Goal: Book appointment/travel/reservation

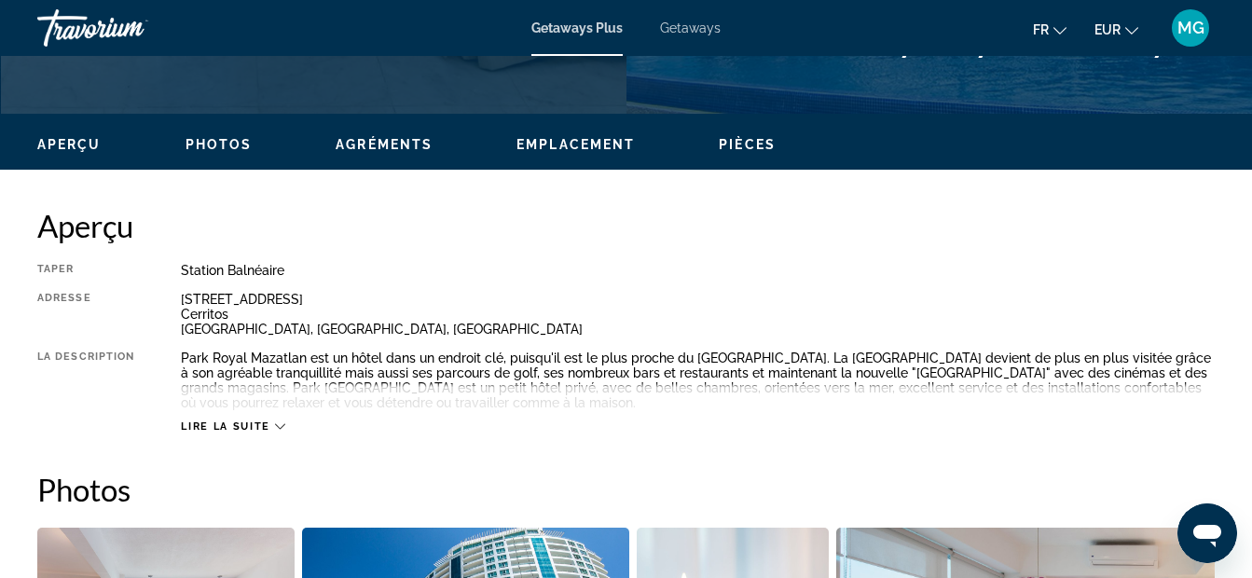
scroll to position [932, 0]
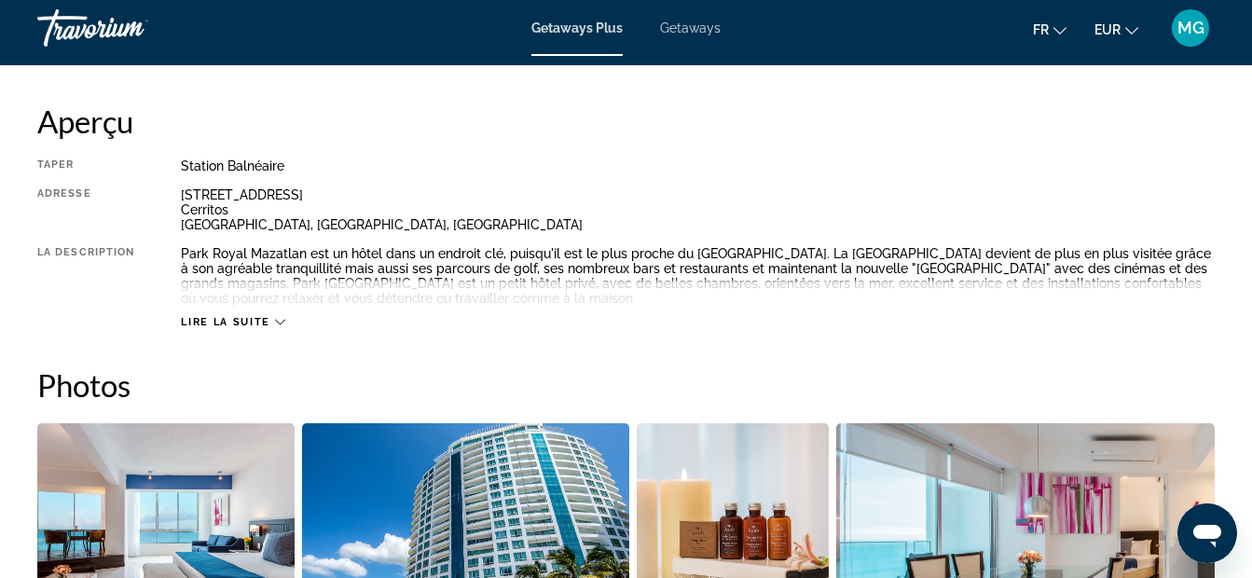
click at [222, 315] on button "Lire la suite" at bounding box center [232, 322] width 103 height 14
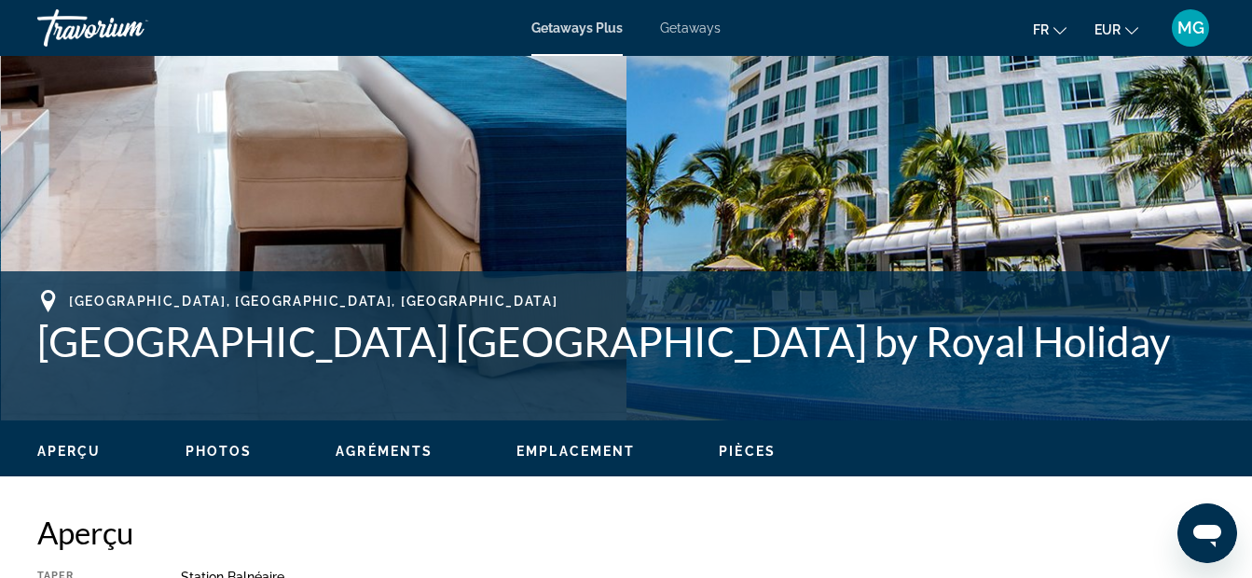
scroll to position [497, 0]
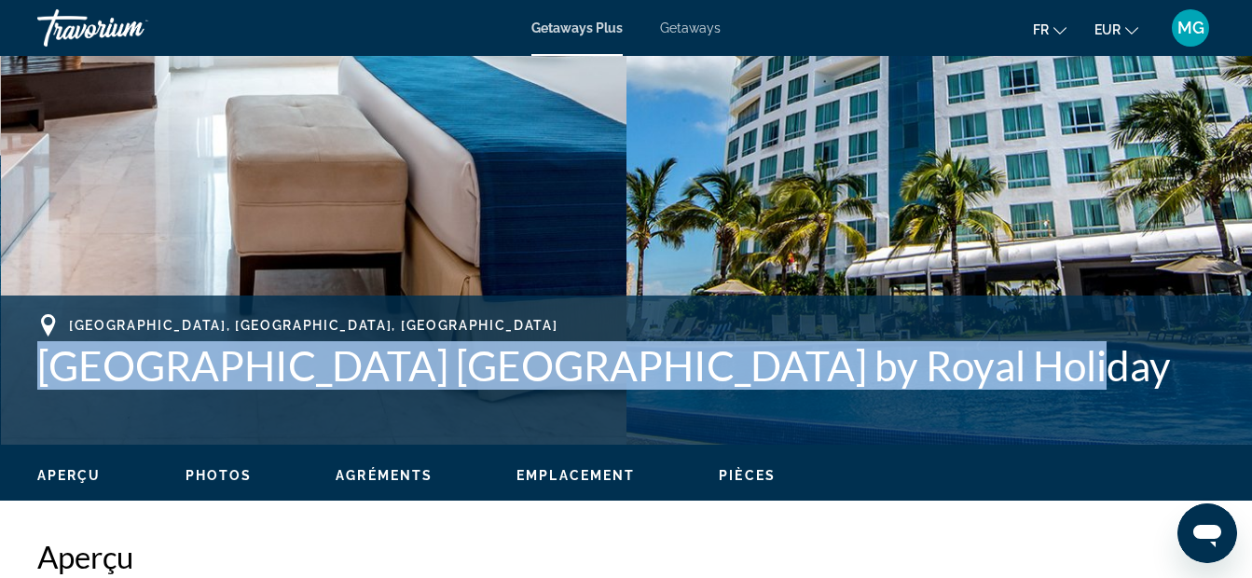
drag, startPoint x: 38, startPoint y: 369, endPoint x: 961, endPoint y: 369, distance: 922.8
click at [961, 369] on h1 "[GEOGRAPHIC_DATA] [GEOGRAPHIC_DATA] by Royal Holiday" at bounding box center [625, 365] width 1177 height 48
drag, startPoint x: 961, startPoint y: 369, endPoint x: 886, endPoint y: 377, distance: 74.9
copy h1 "[GEOGRAPHIC_DATA] [GEOGRAPHIC_DATA] by Royal Holiday"
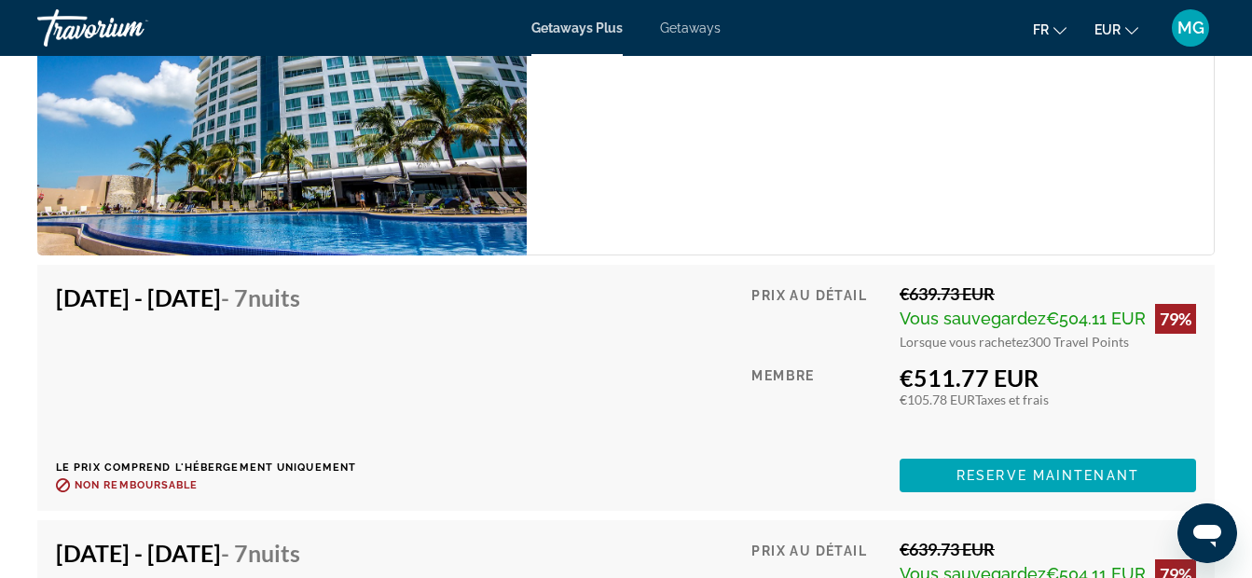
scroll to position [3729, 0]
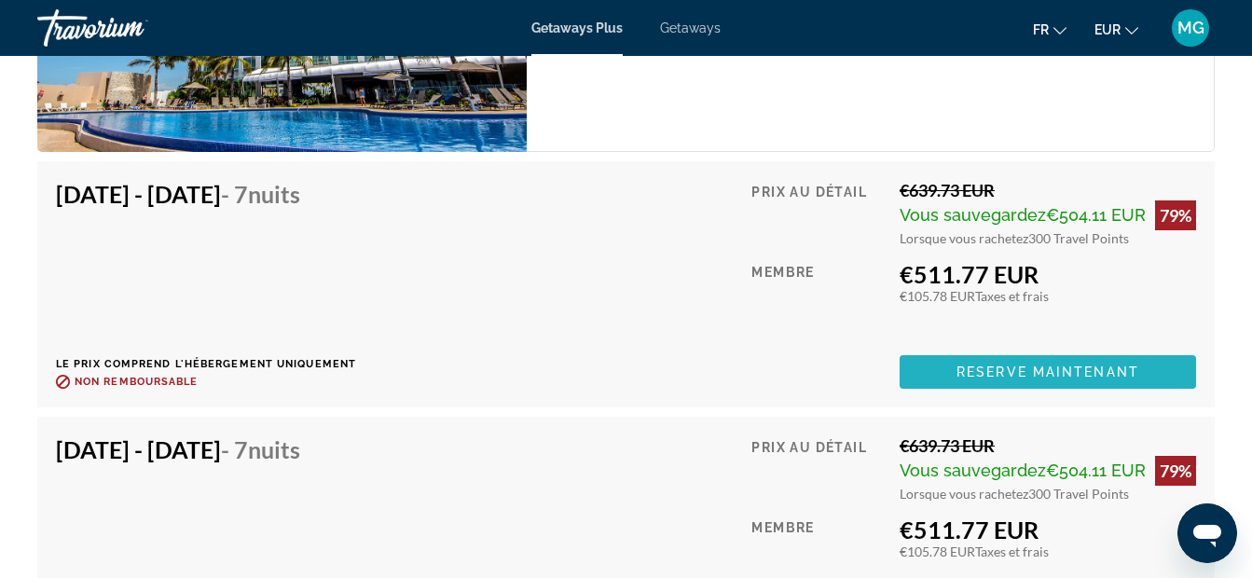
click at [1073, 374] on span "Reserve maintenant" at bounding box center [1047, 371] width 183 height 15
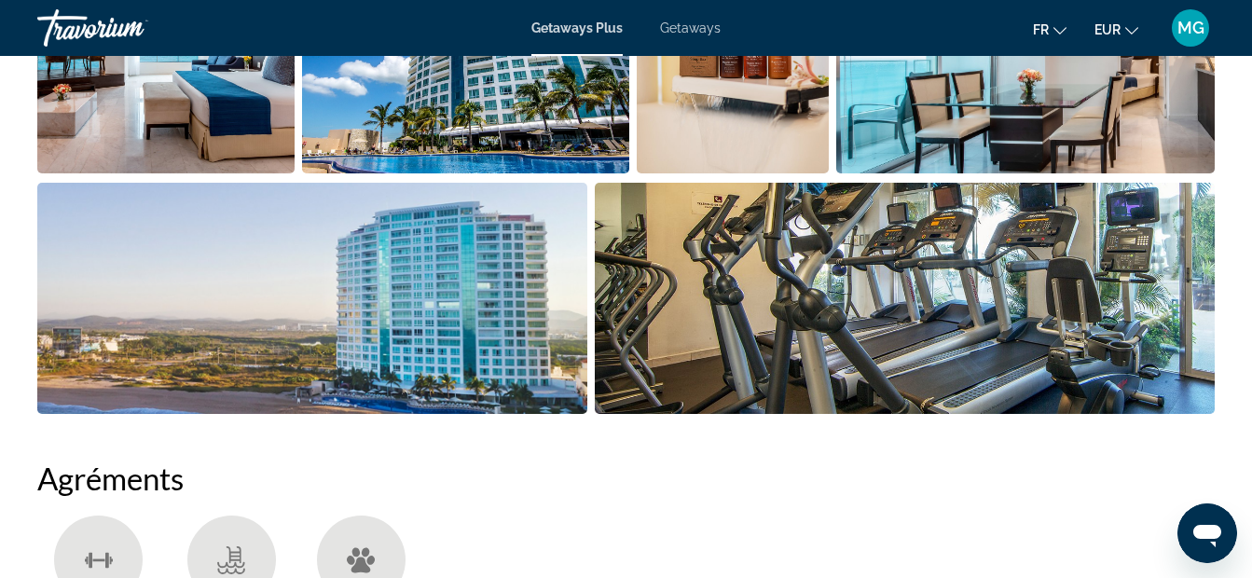
scroll to position [1231, 0]
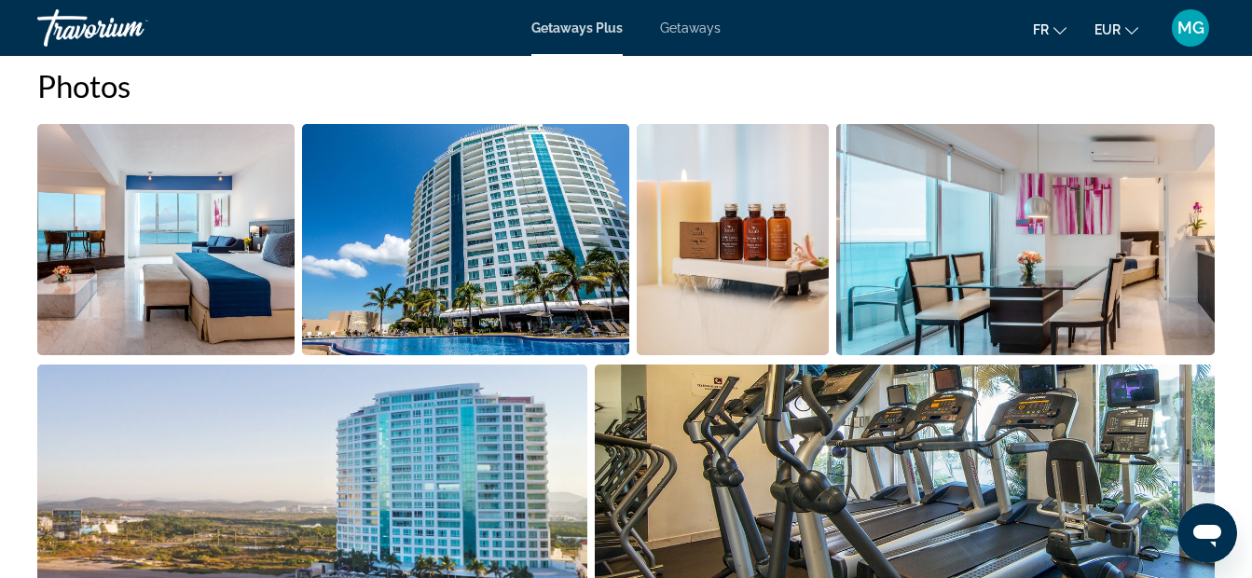
click at [153, 276] on img "Open full-screen image slider" at bounding box center [165, 239] width 257 height 231
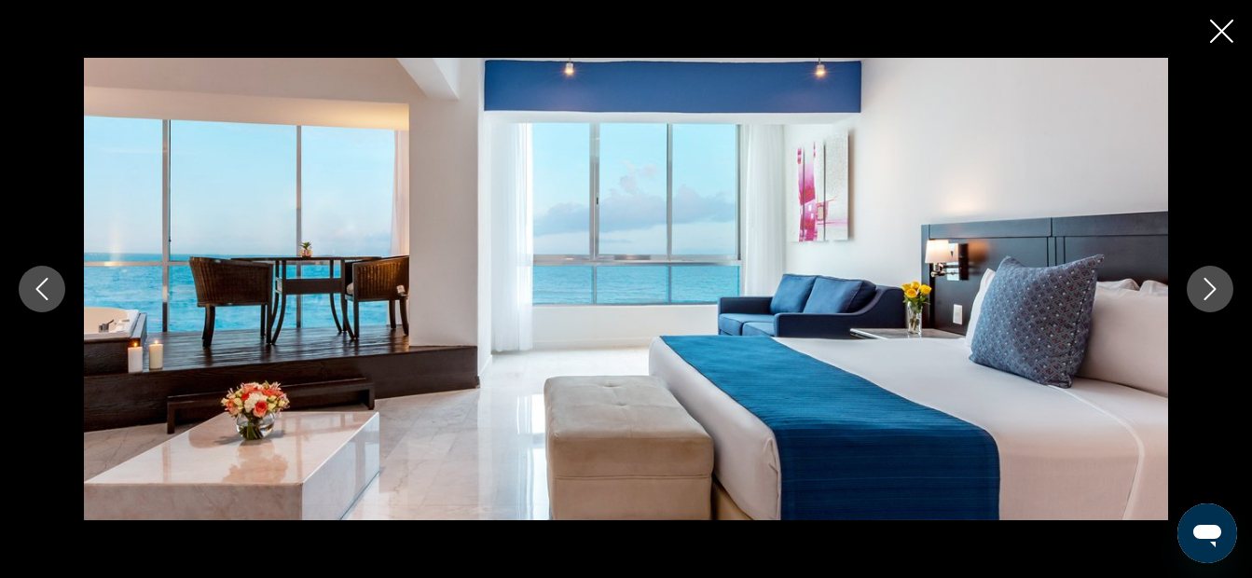
click at [1218, 282] on icon "Next image" at bounding box center [1210, 289] width 22 height 22
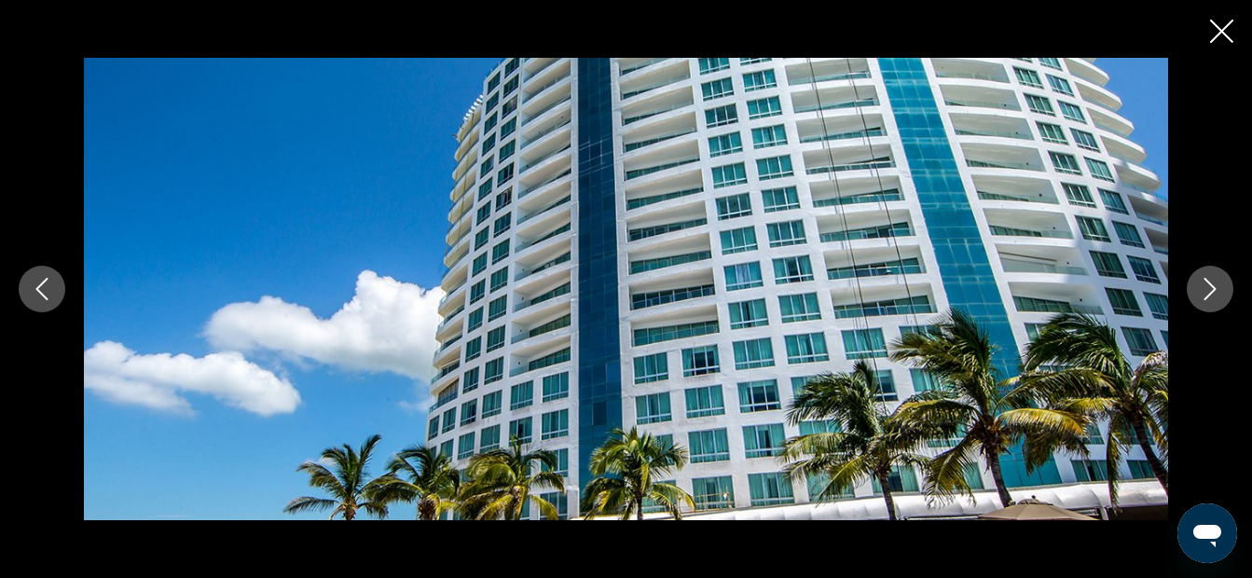
click at [1218, 282] on icon "Next image" at bounding box center [1210, 289] width 22 height 22
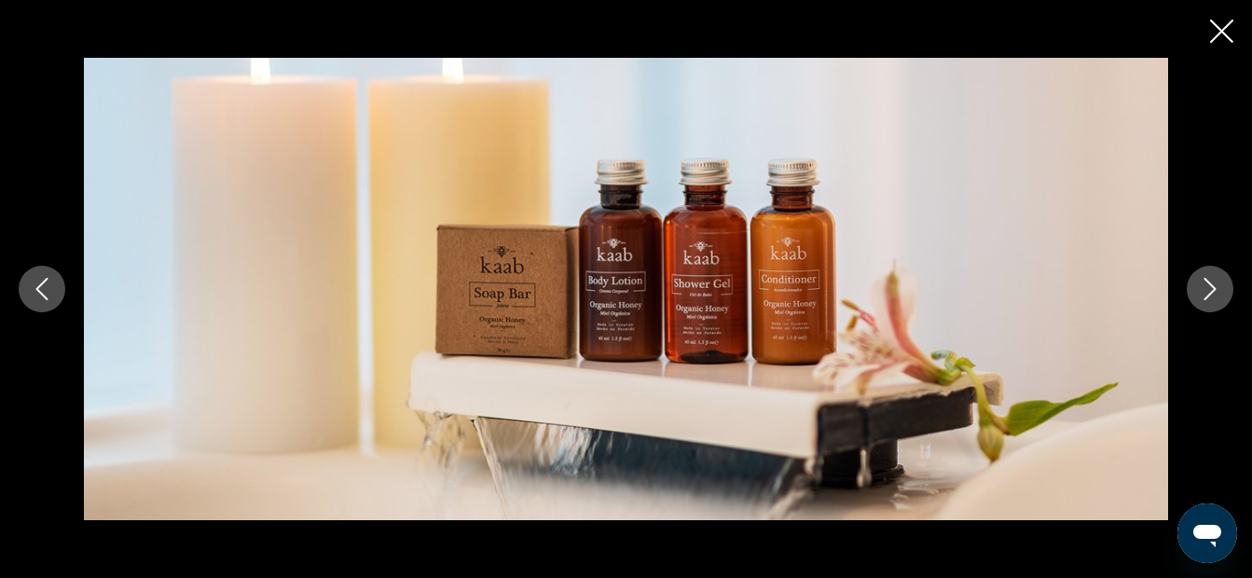
click at [1218, 282] on icon "Next image" at bounding box center [1210, 289] width 22 height 22
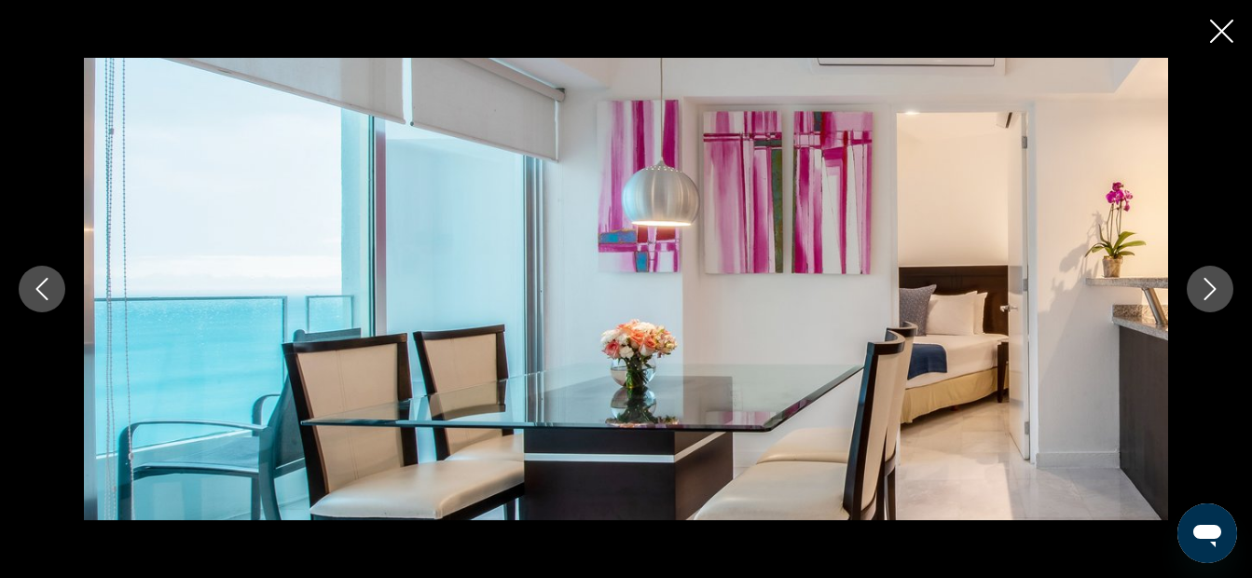
click at [1218, 282] on icon "Next image" at bounding box center [1210, 289] width 22 height 22
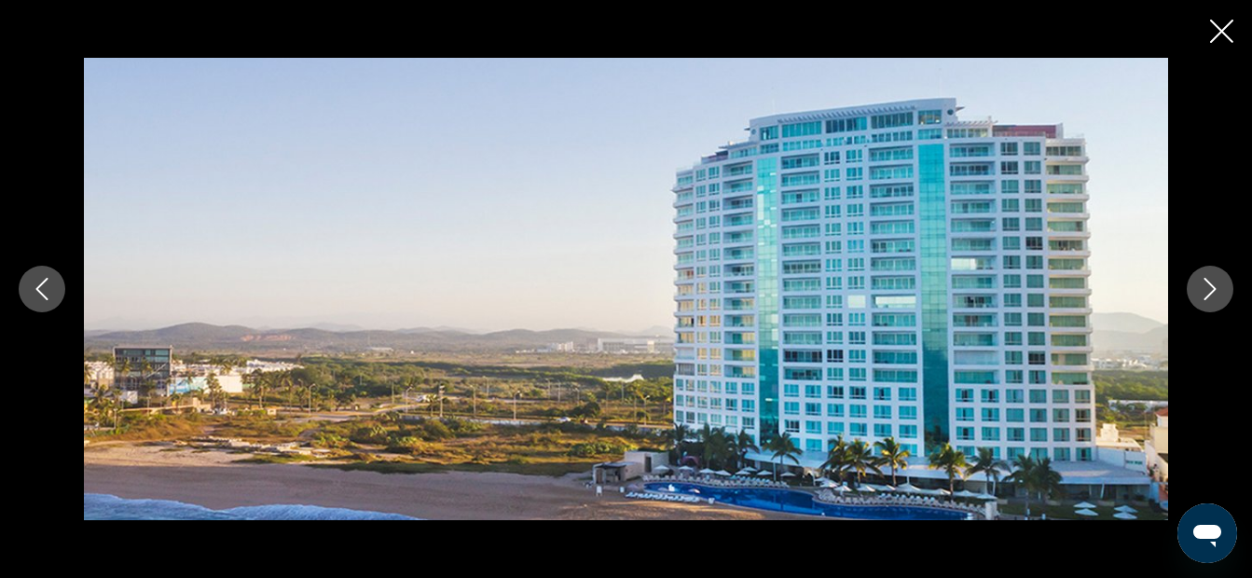
click at [1218, 282] on icon "Next image" at bounding box center [1210, 289] width 22 height 22
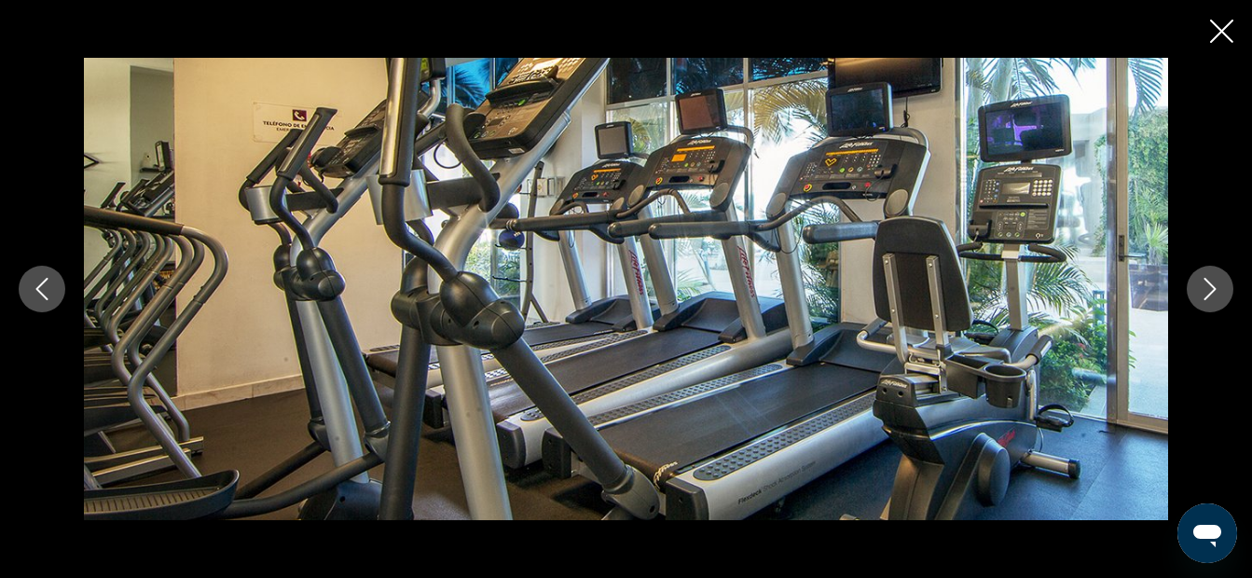
click at [1218, 282] on icon "Next image" at bounding box center [1210, 289] width 22 height 22
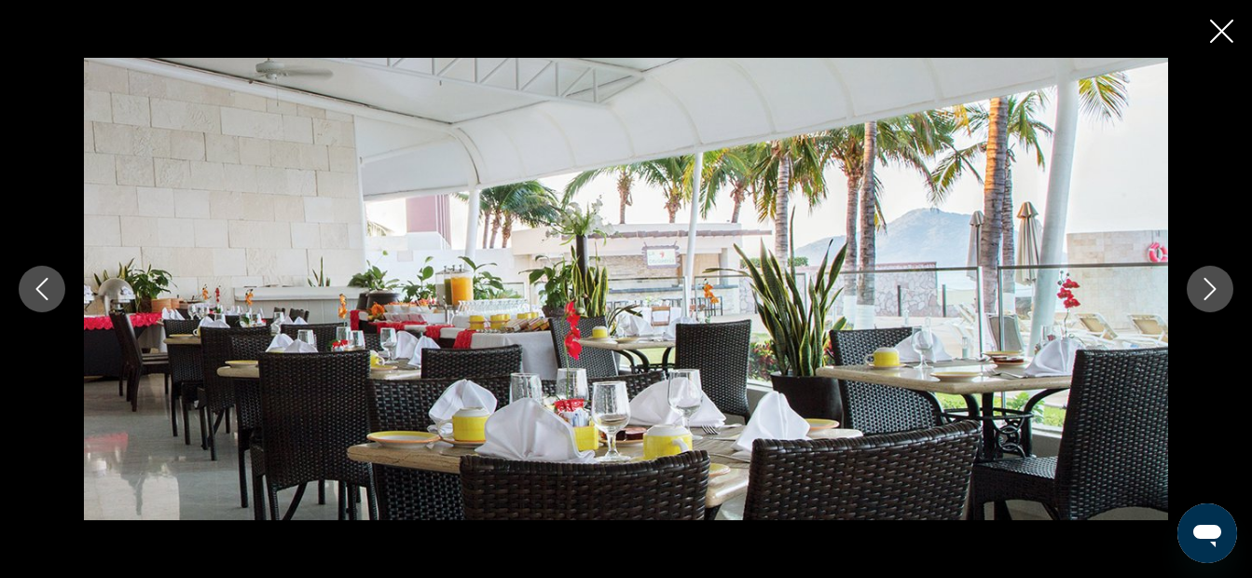
click at [1218, 282] on icon "Next image" at bounding box center [1210, 289] width 22 height 22
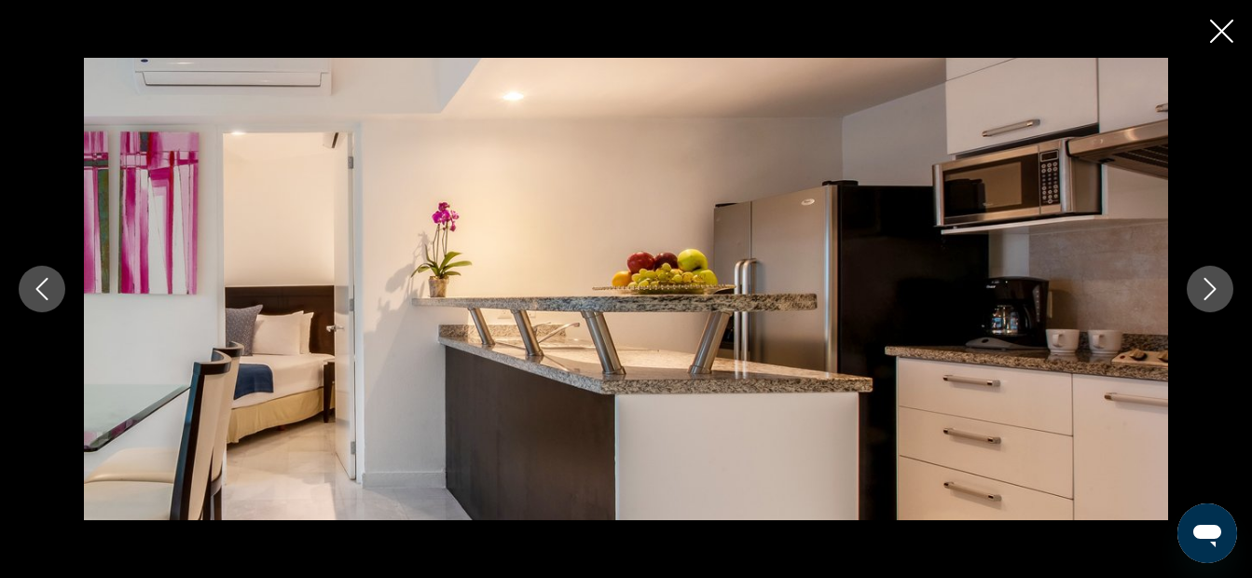
click at [1218, 282] on icon "Next image" at bounding box center [1210, 289] width 22 height 22
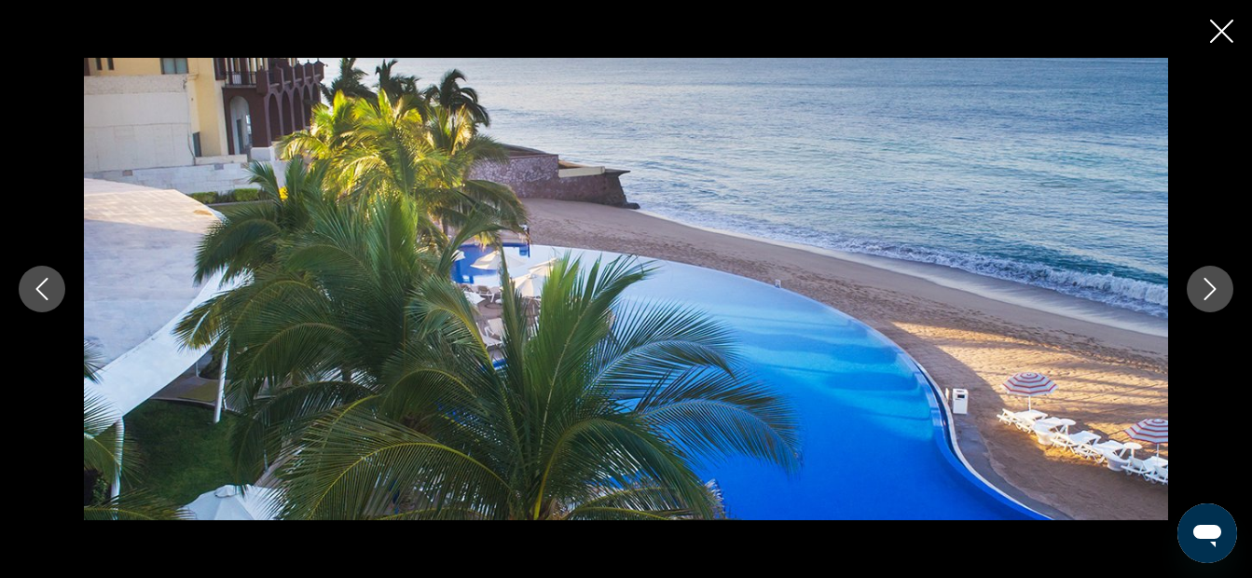
click at [1218, 282] on icon "Next image" at bounding box center [1210, 289] width 22 height 22
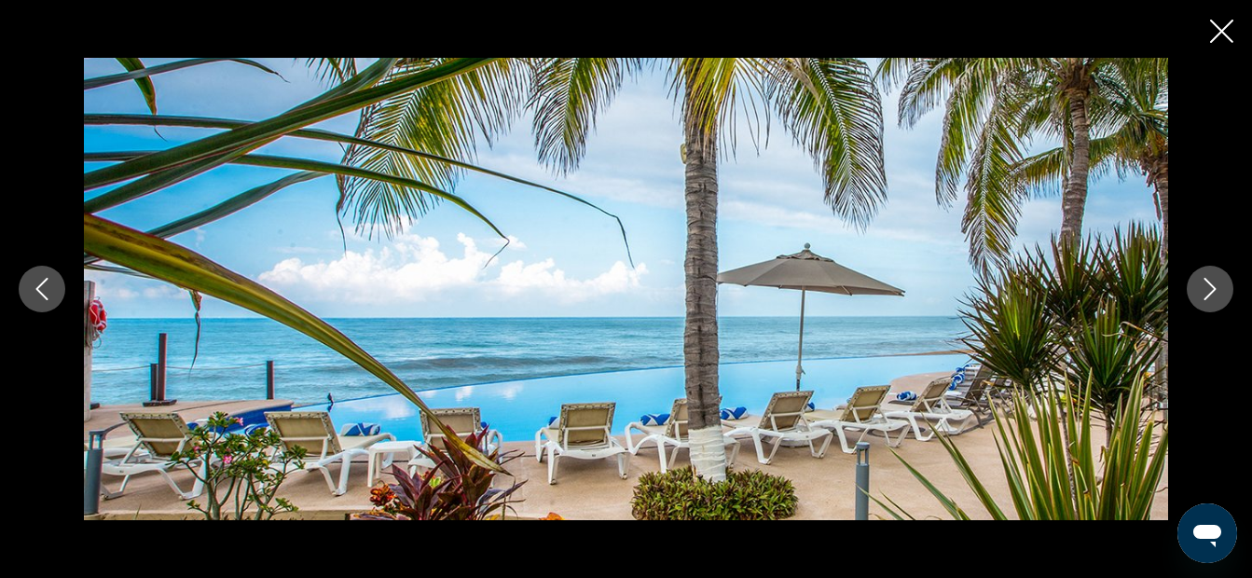
click at [1218, 282] on icon "Next image" at bounding box center [1210, 289] width 22 height 22
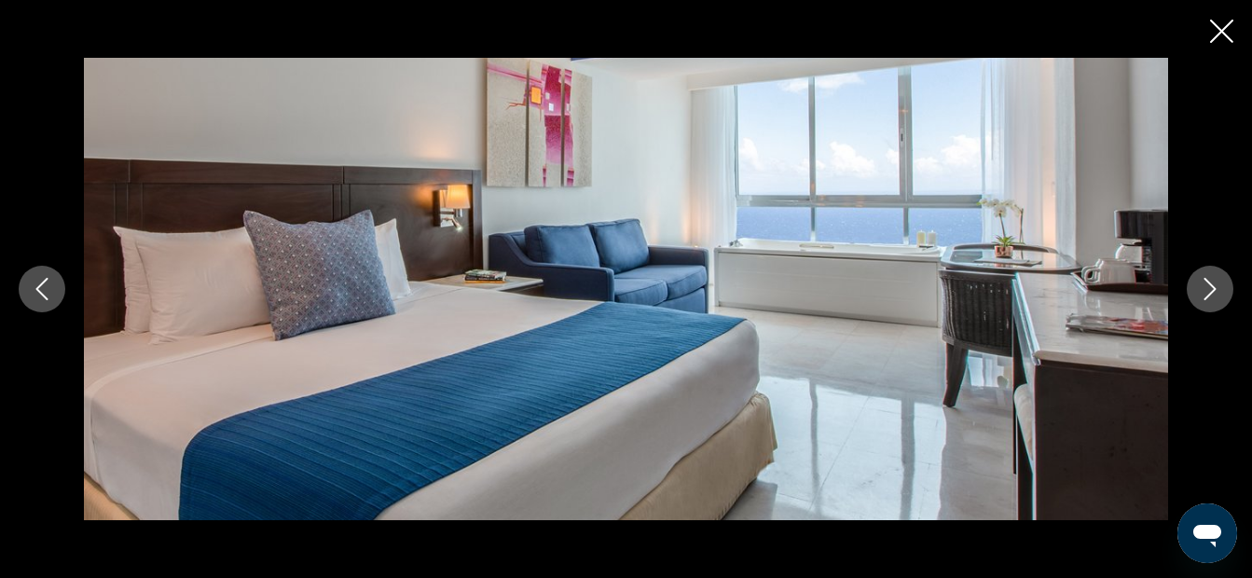
click at [1218, 282] on icon "Next image" at bounding box center [1210, 289] width 22 height 22
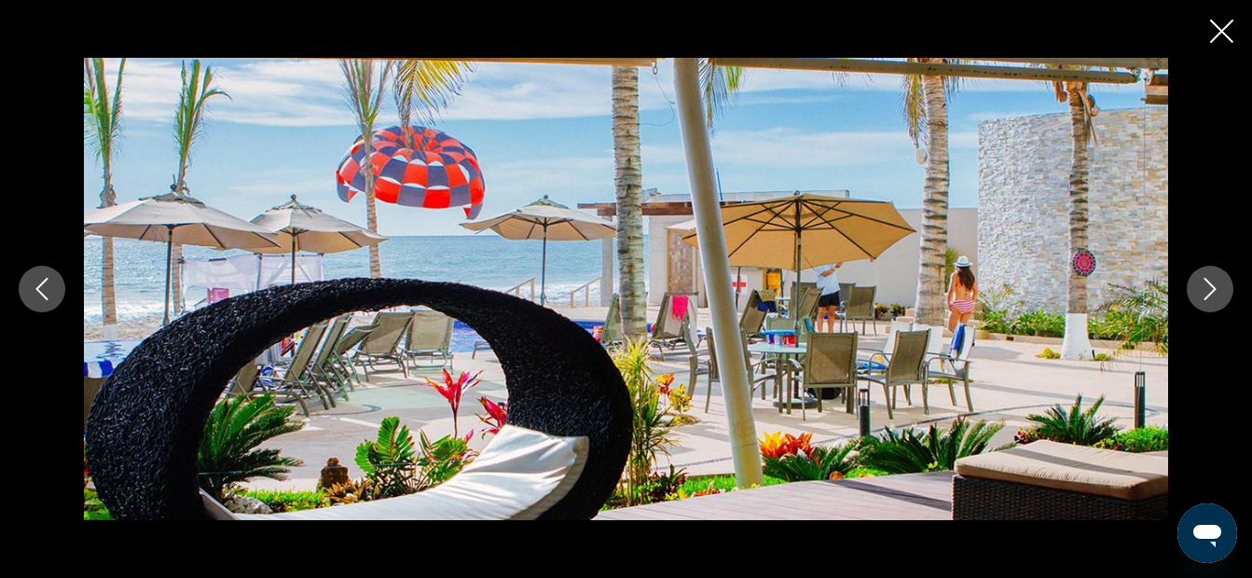
click at [1219, 282] on icon "Next image" at bounding box center [1210, 289] width 22 height 22
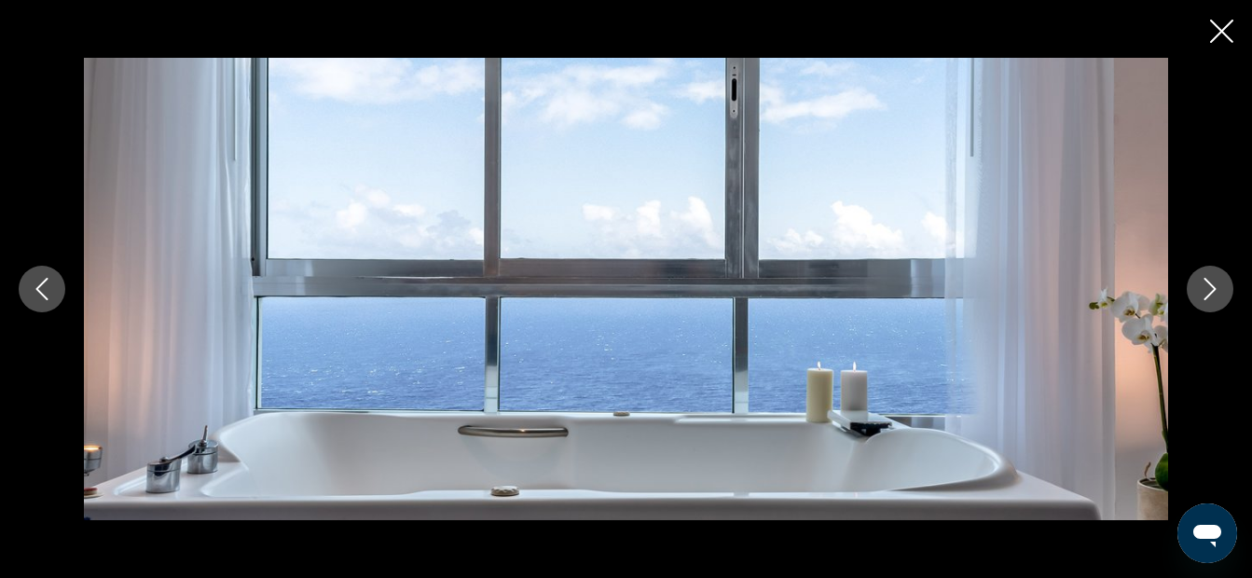
click at [1221, 282] on button "Next image" at bounding box center [1210, 289] width 47 height 47
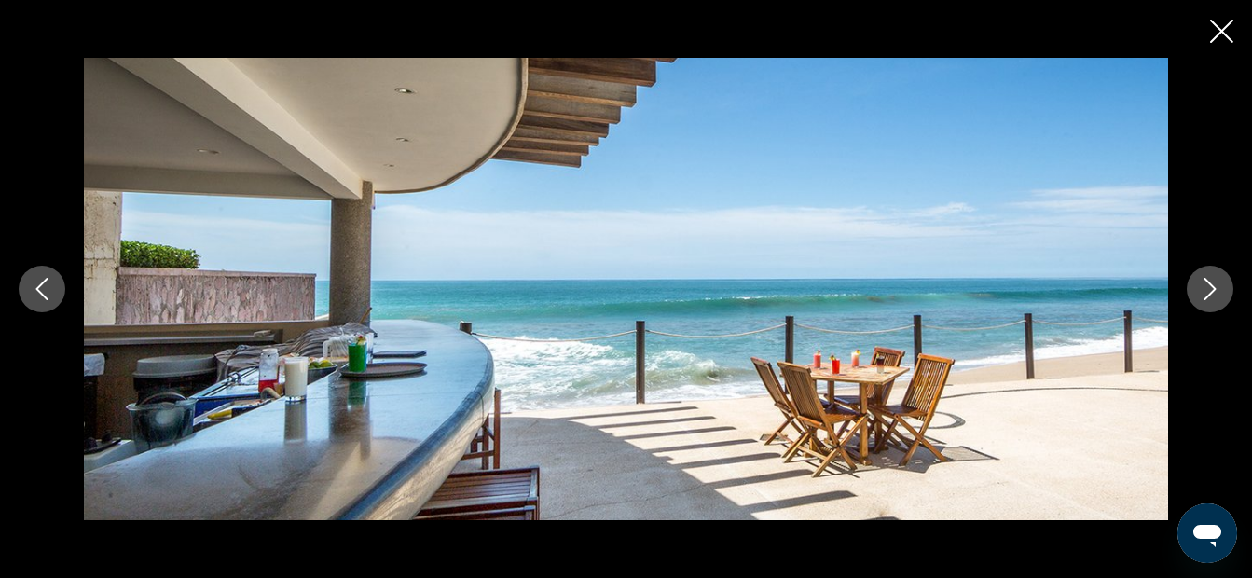
click at [1221, 282] on button "Next image" at bounding box center [1210, 289] width 47 height 47
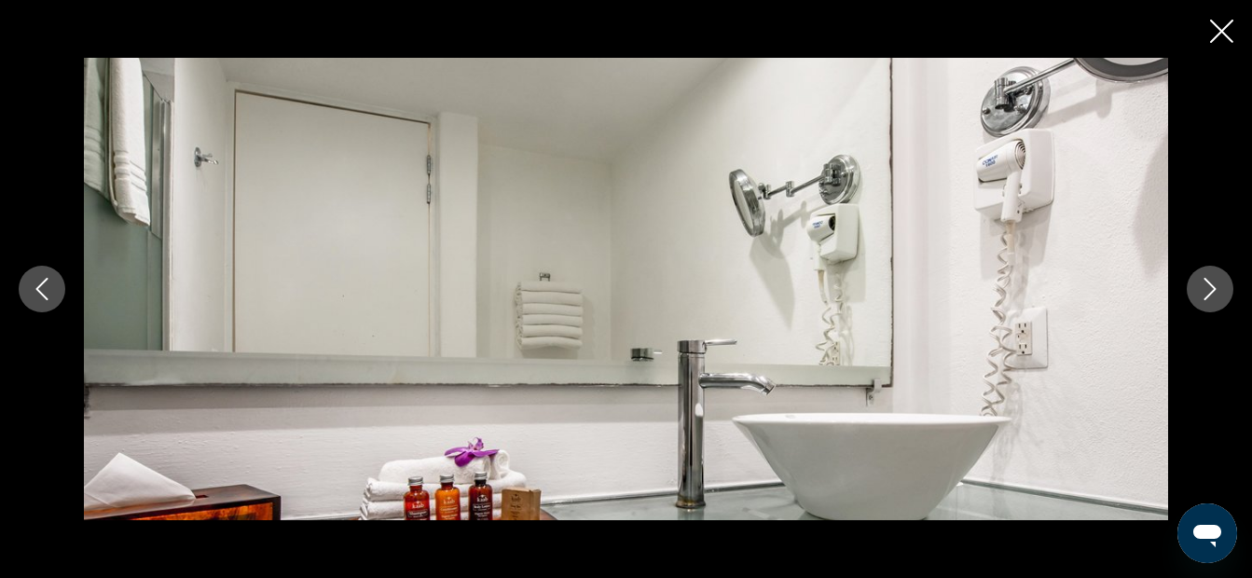
click at [1221, 282] on button "Next image" at bounding box center [1210, 289] width 47 height 47
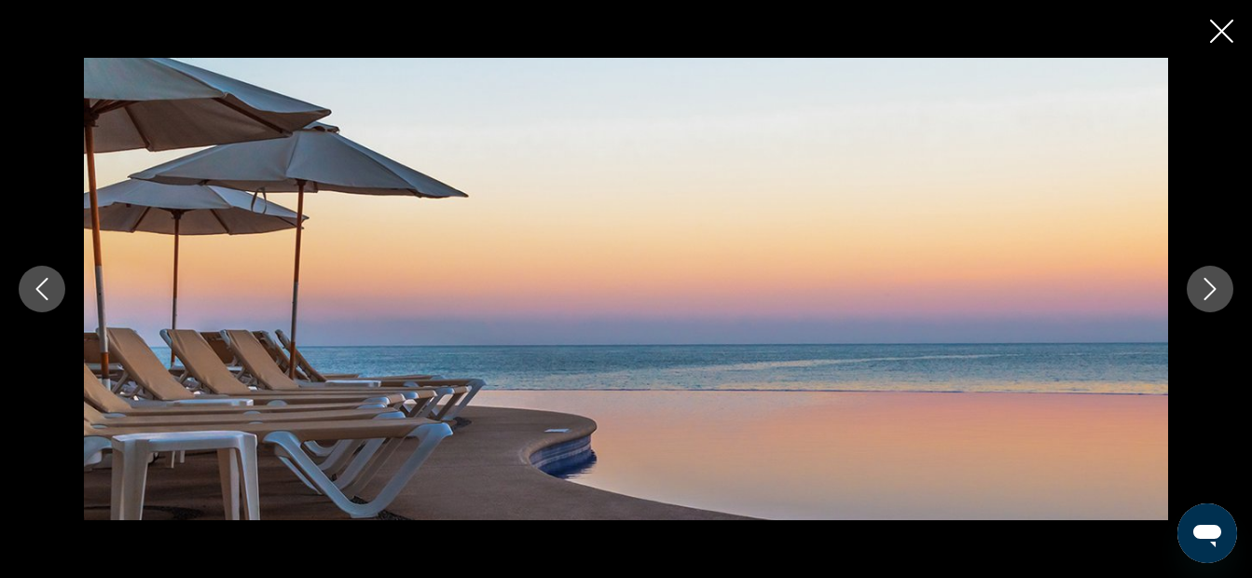
click at [1221, 282] on button "Next image" at bounding box center [1210, 289] width 47 height 47
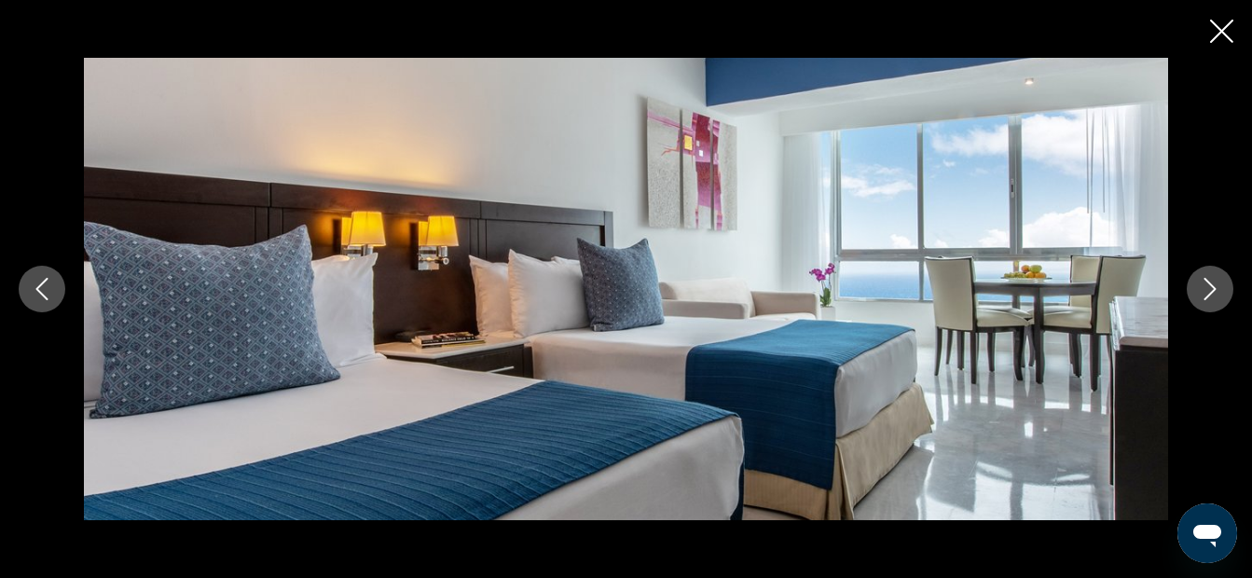
click at [1221, 282] on button "Next image" at bounding box center [1210, 289] width 47 height 47
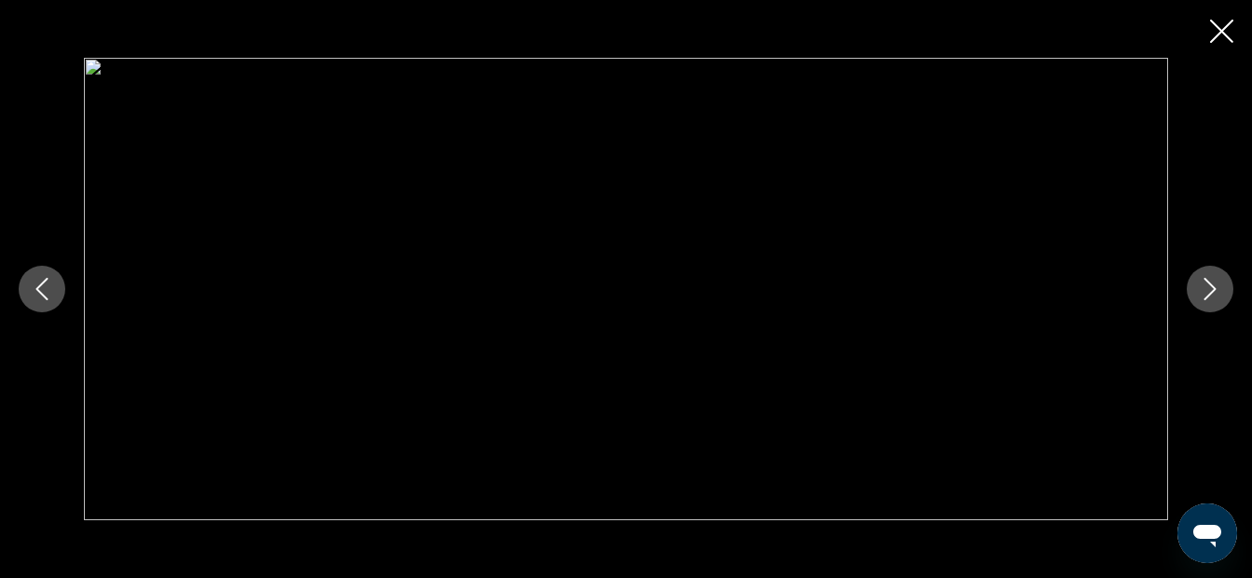
click at [23, 287] on button "Previous image" at bounding box center [42, 289] width 47 height 47
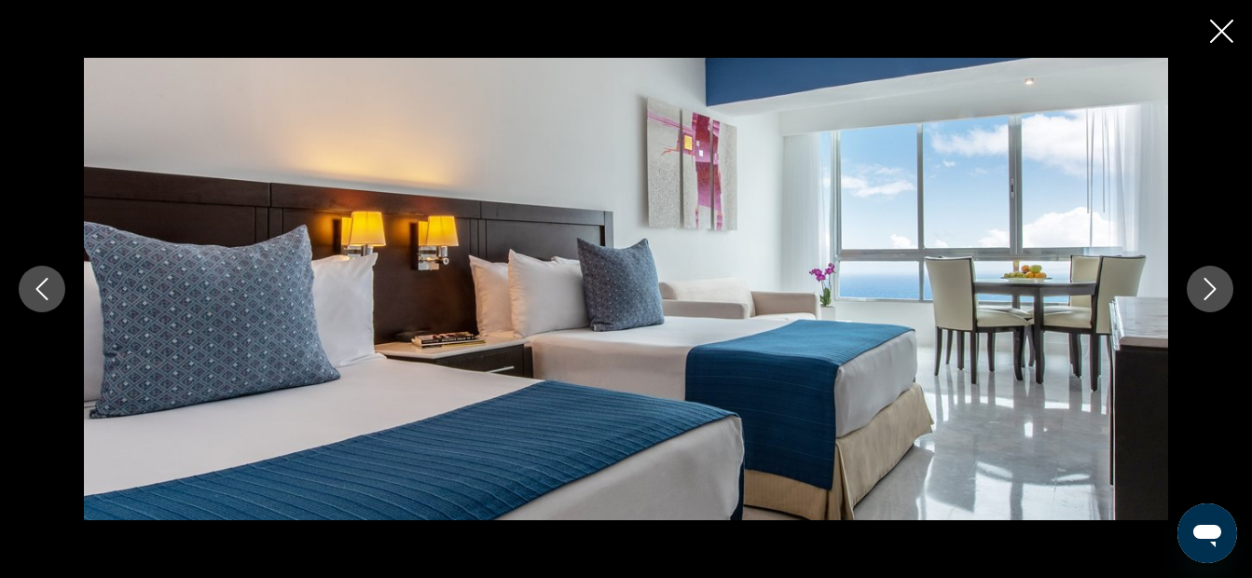
click at [1216, 289] on icon "Next image" at bounding box center [1210, 289] width 12 height 22
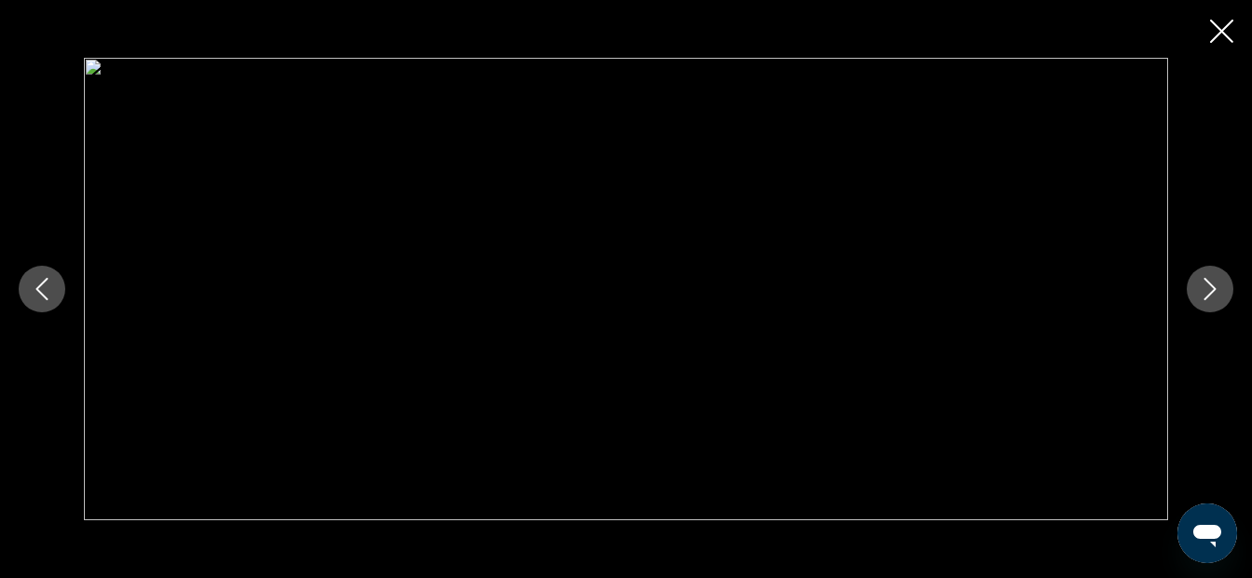
click at [1216, 289] on icon "Next image" at bounding box center [1210, 289] width 12 height 22
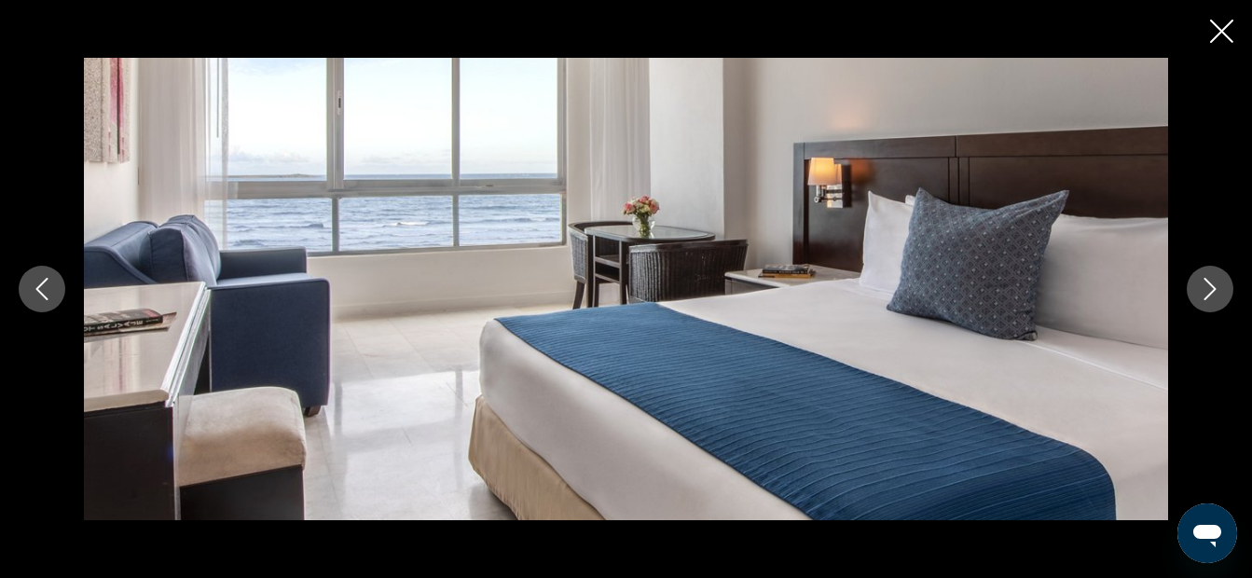
click at [1216, 289] on icon "Next image" at bounding box center [1210, 289] width 12 height 22
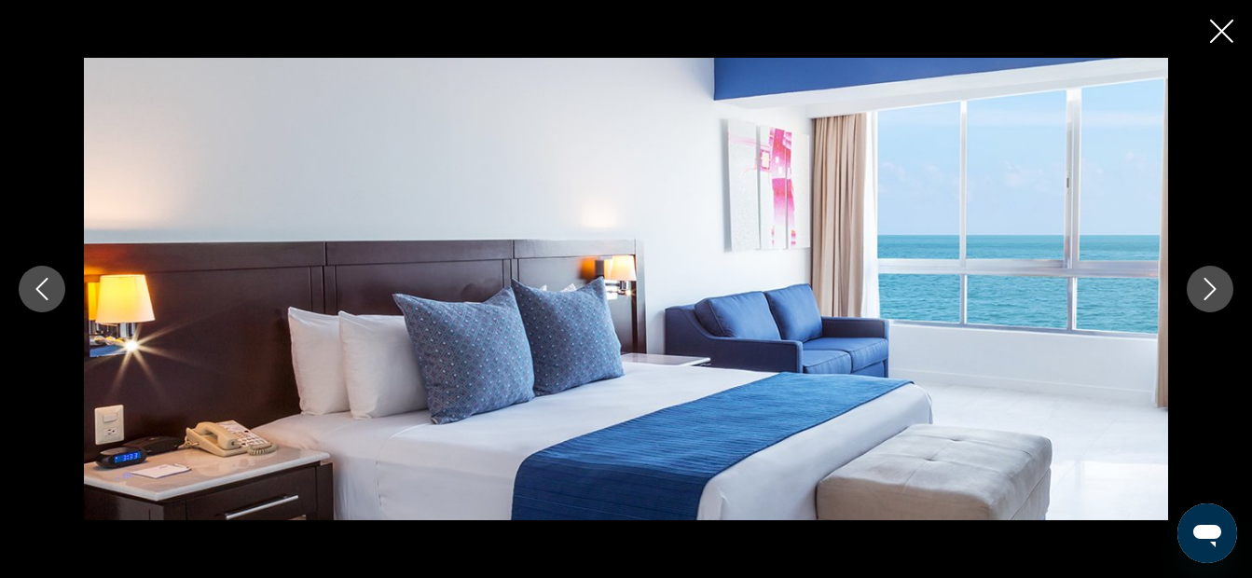
click at [1216, 289] on icon "Next image" at bounding box center [1210, 289] width 12 height 22
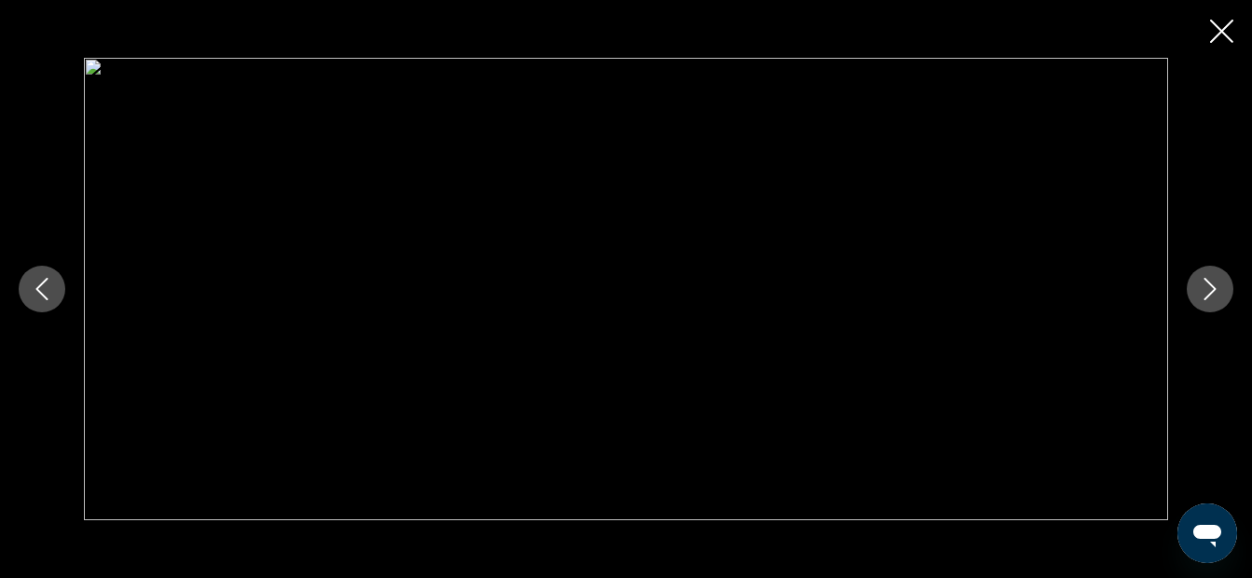
click at [1231, 28] on icon "Close slideshow" at bounding box center [1221, 31] width 23 height 23
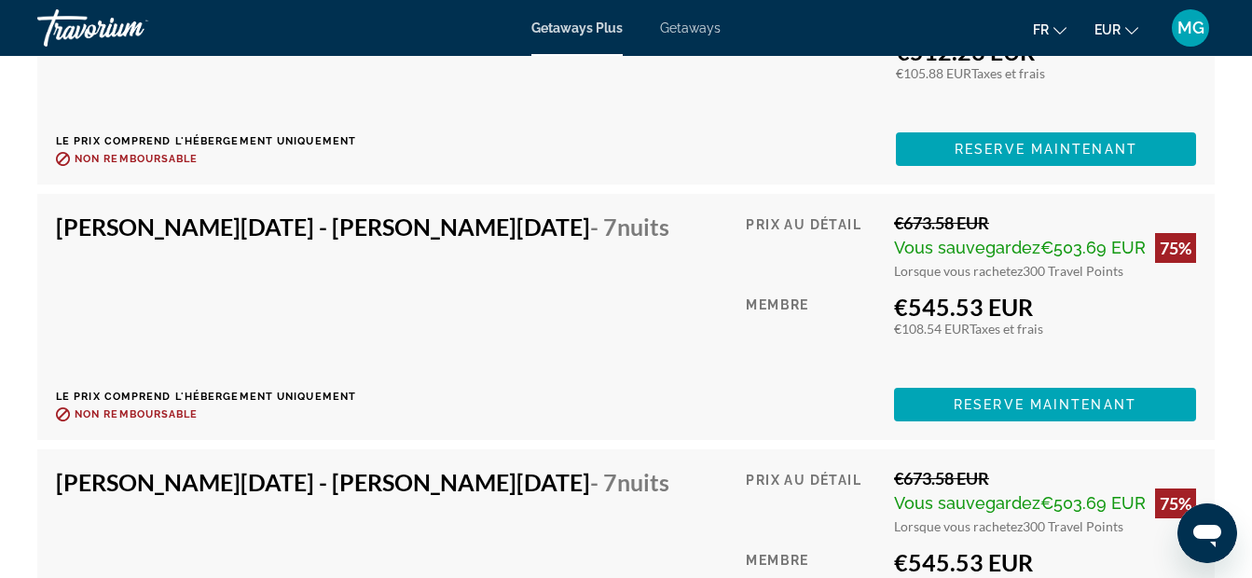
scroll to position [4463, 0]
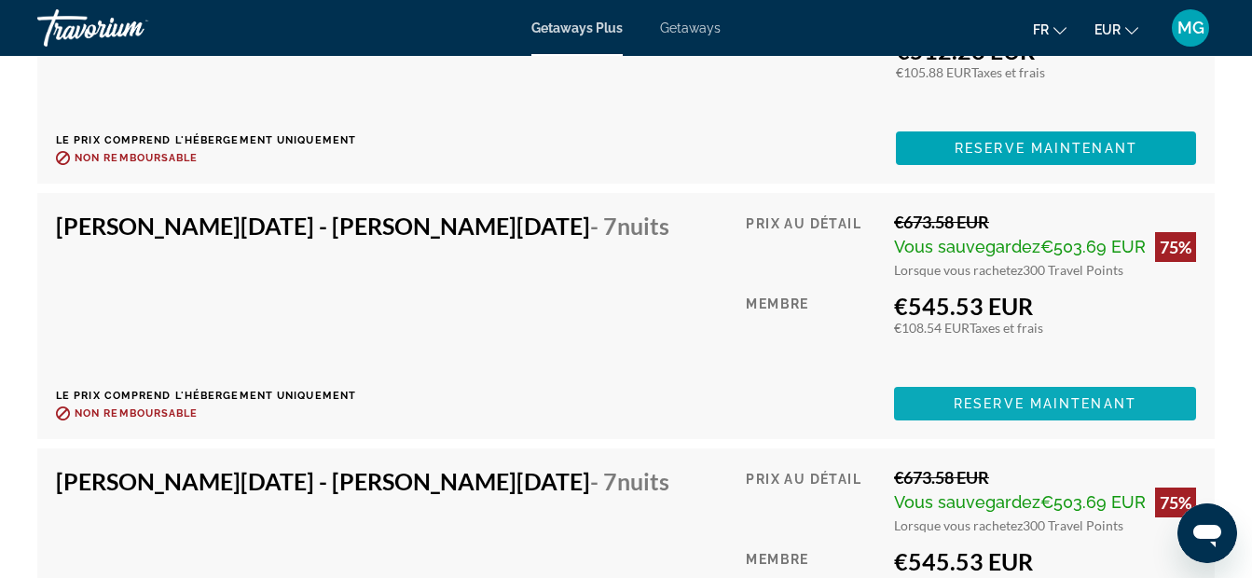
click at [1023, 405] on span "Reserve maintenant" at bounding box center [1045, 403] width 183 height 15
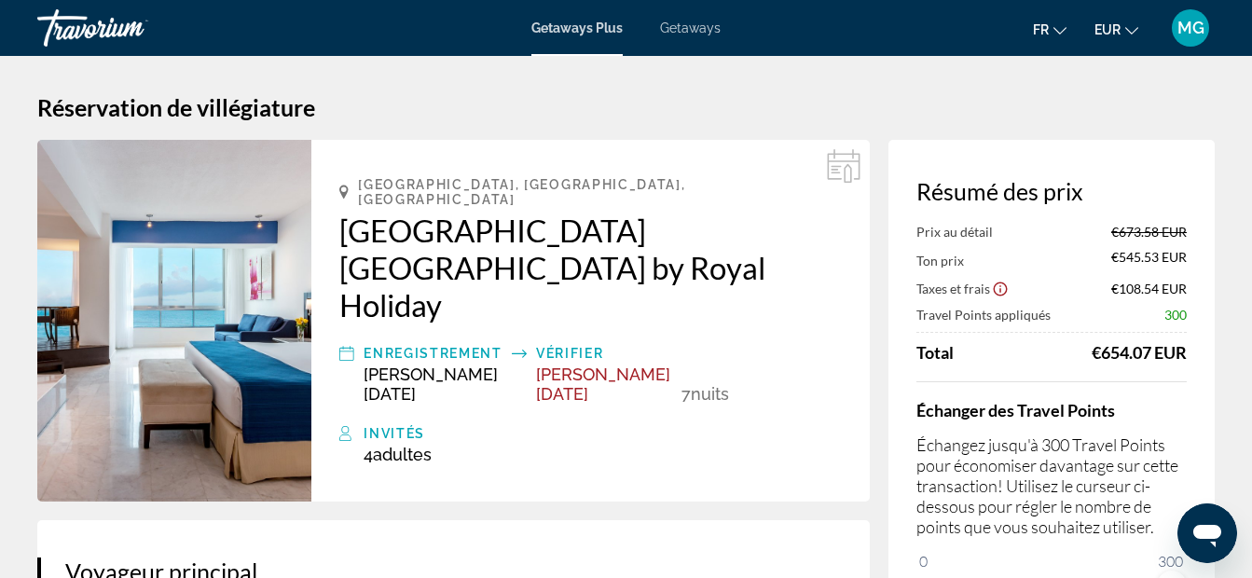
click at [206, 250] on img "Main content" at bounding box center [174, 321] width 274 height 362
click at [494, 213] on h2 "[GEOGRAPHIC_DATA] [GEOGRAPHIC_DATA] by Royal Holiday" at bounding box center [590, 268] width 502 height 112
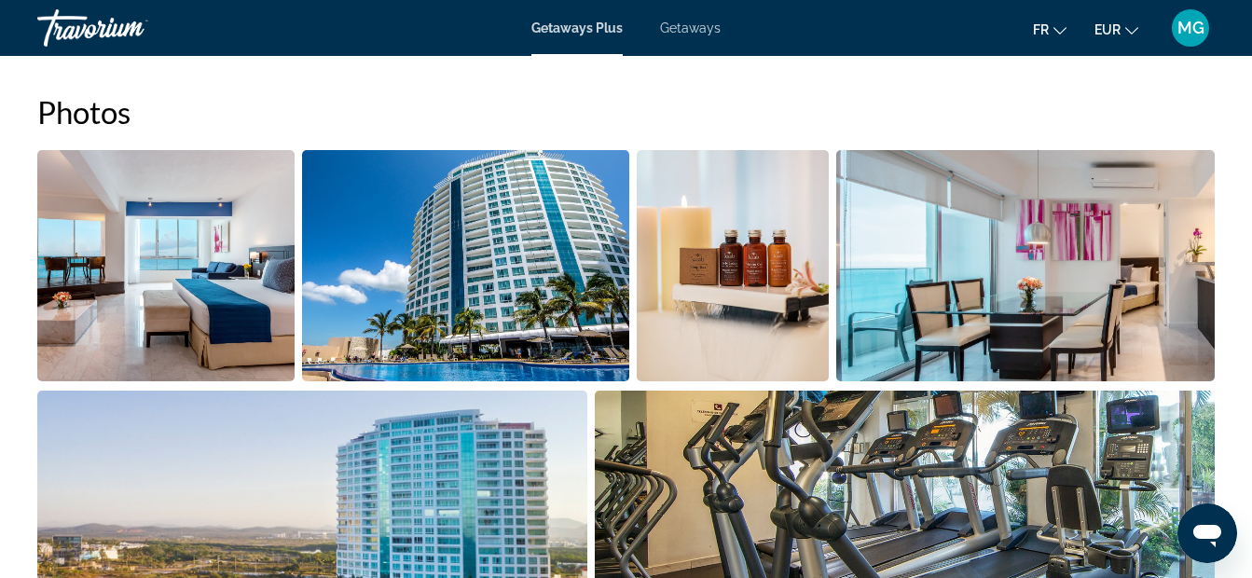
scroll to position [1231, 0]
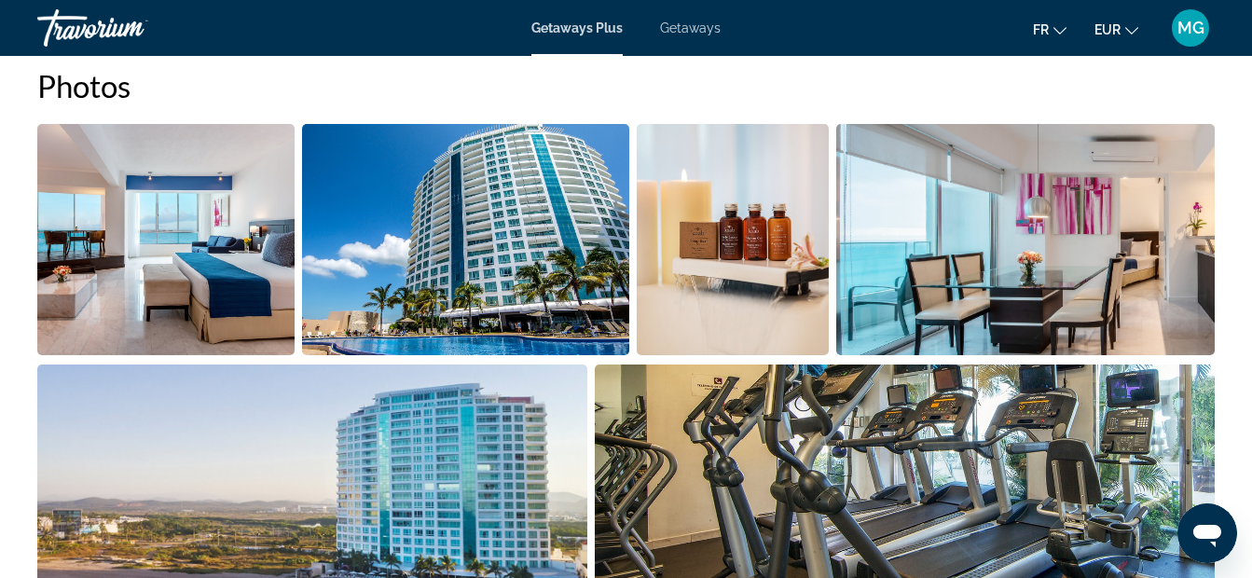
click at [225, 229] on img "Open full-screen image slider" at bounding box center [165, 239] width 257 height 231
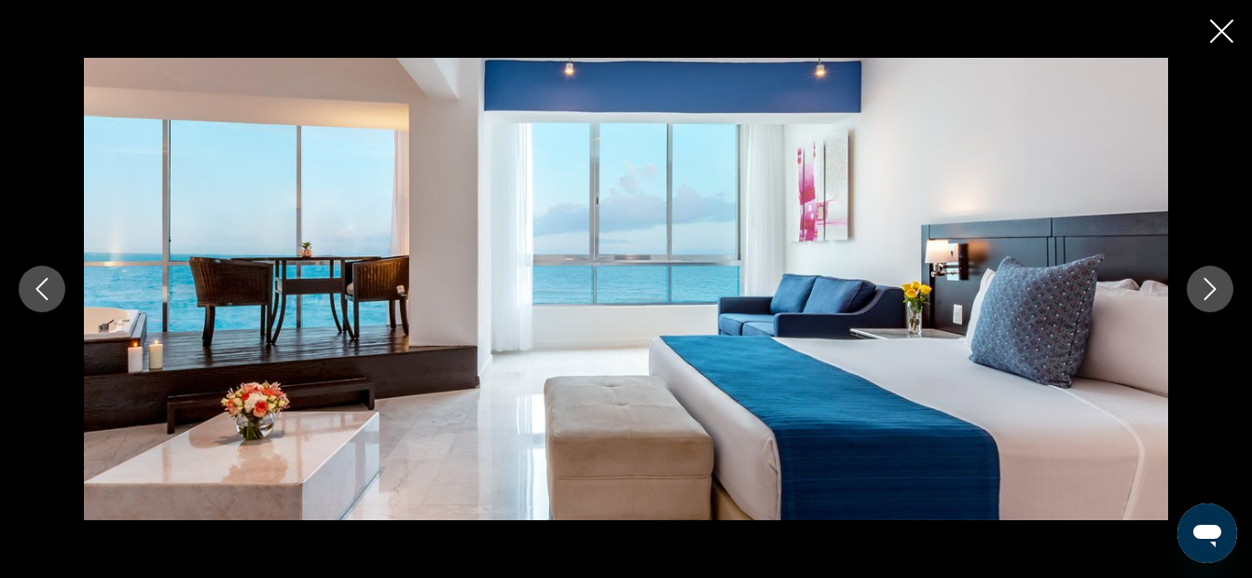
click at [1201, 276] on button "Next image" at bounding box center [1210, 289] width 47 height 47
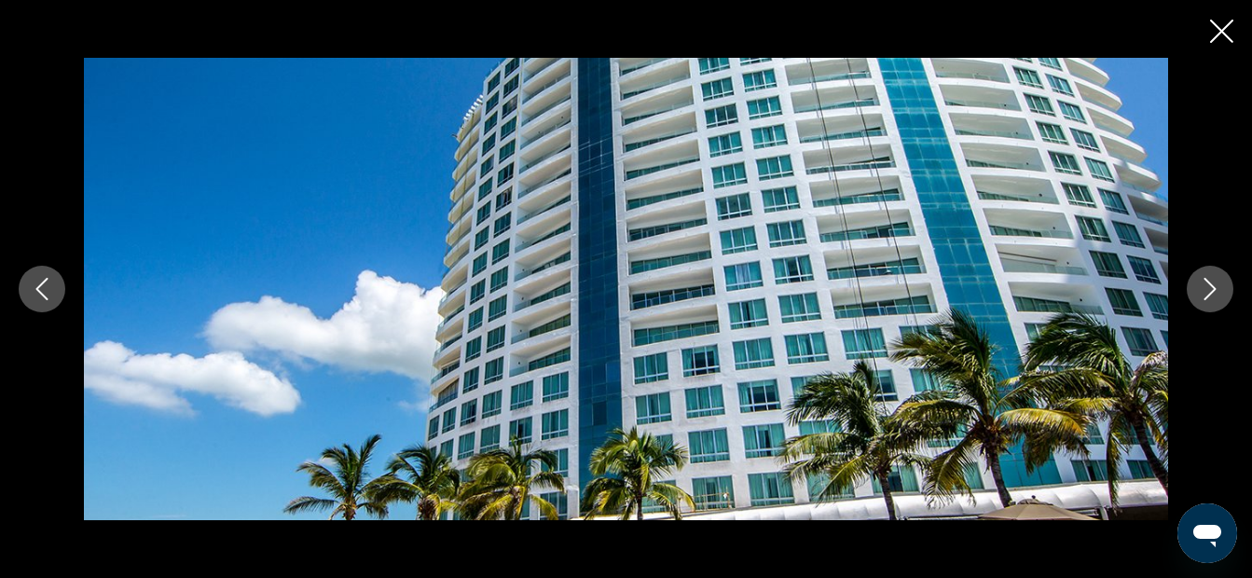
click at [1201, 276] on button "Next image" at bounding box center [1210, 289] width 47 height 47
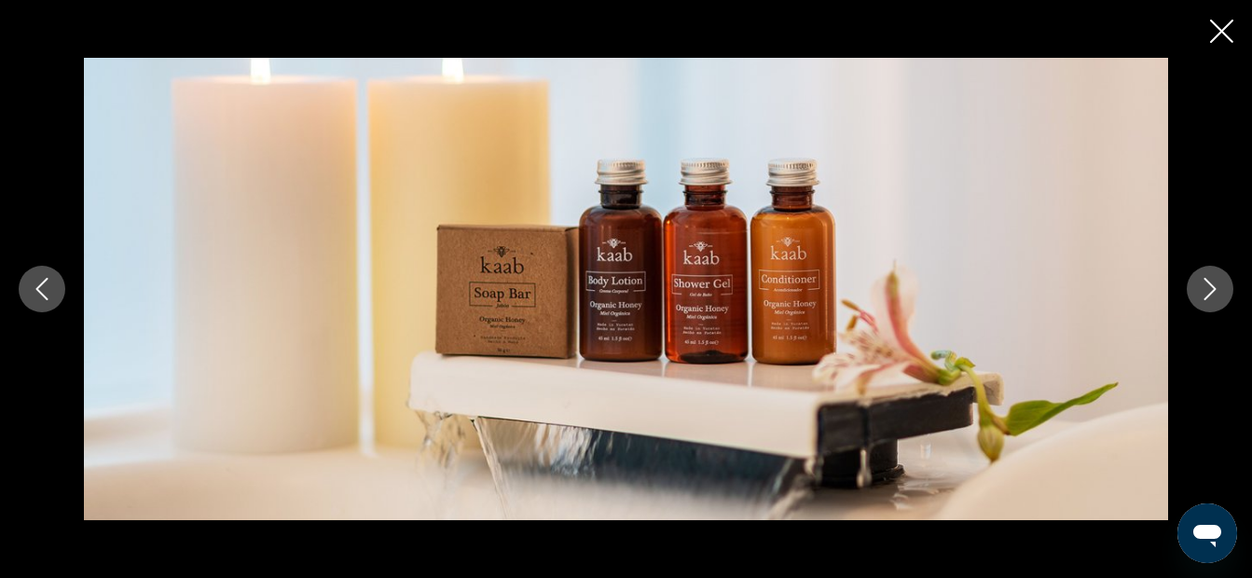
click at [1201, 276] on button "Next image" at bounding box center [1210, 289] width 47 height 47
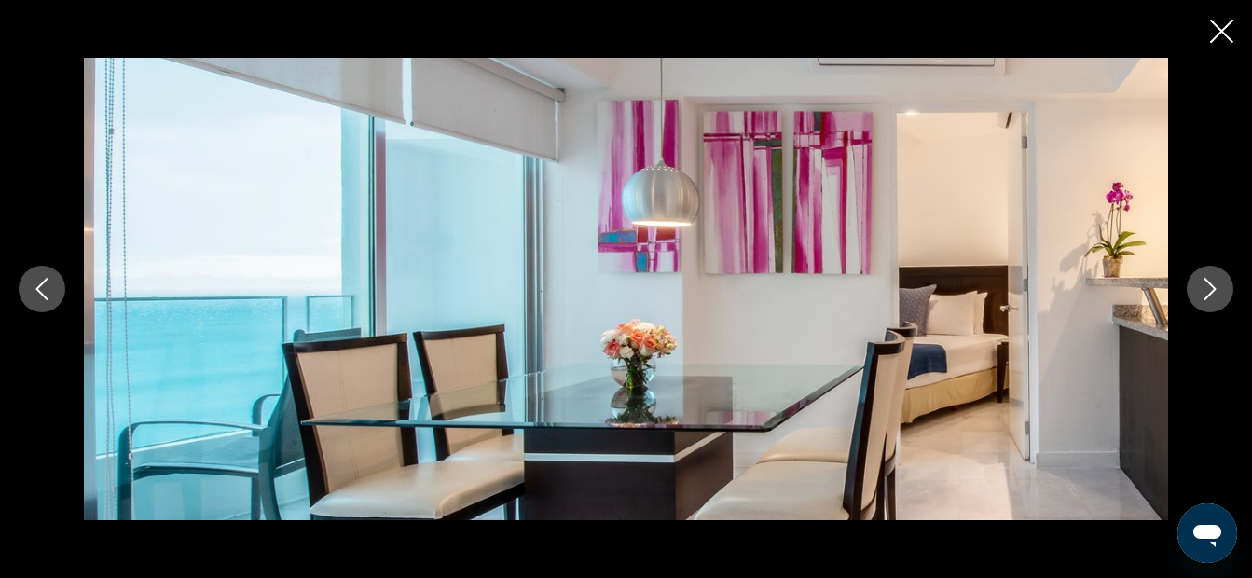
click at [1201, 276] on button "Next image" at bounding box center [1210, 289] width 47 height 47
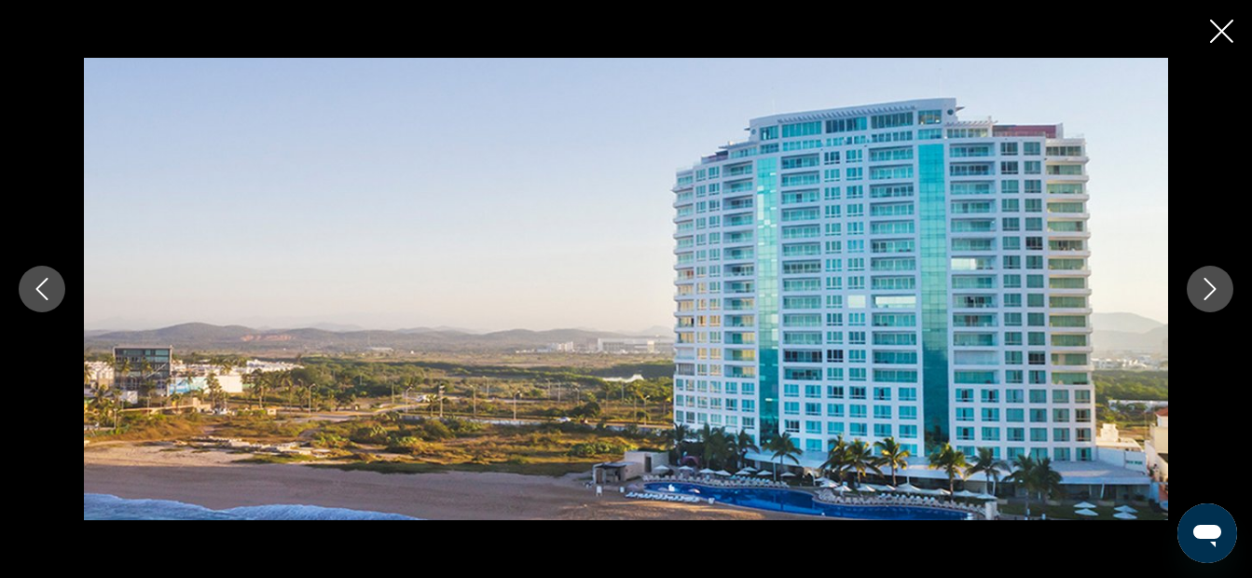
click at [1201, 276] on button "Next image" at bounding box center [1210, 289] width 47 height 47
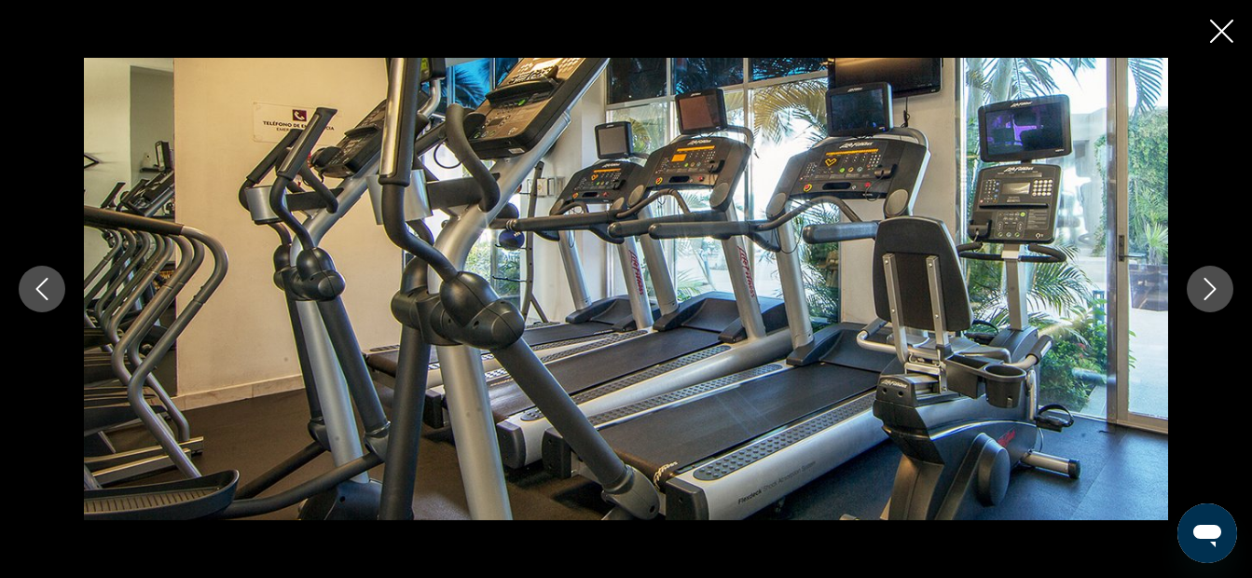
click at [1201, 276] on button "Next image" at bounding box center [1210, 289] width 47 height 47
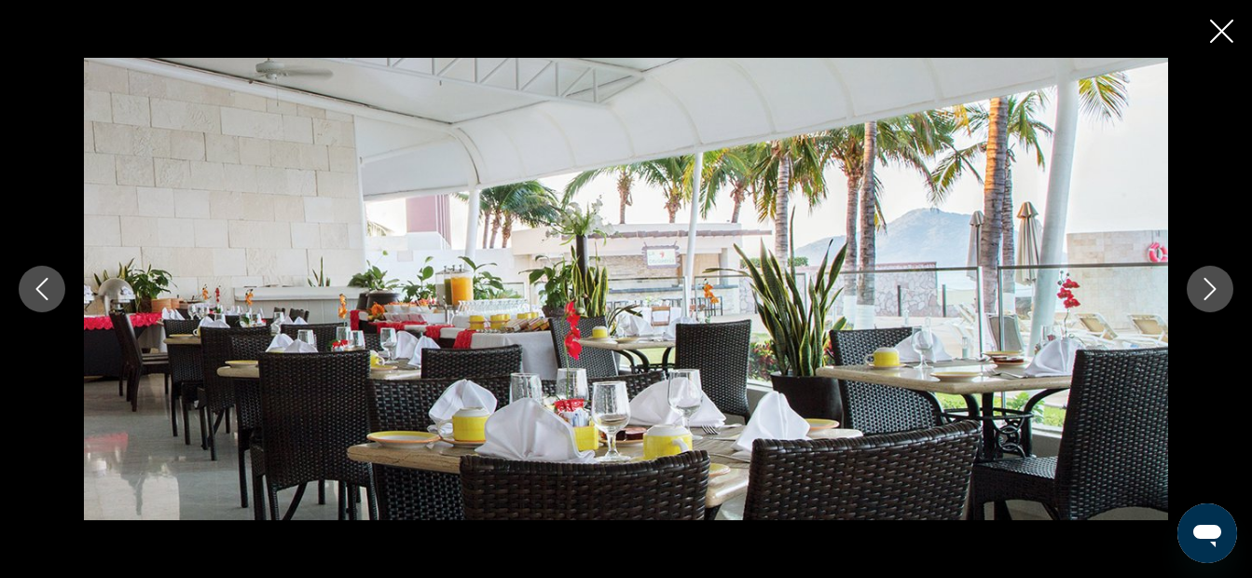
click at [1201, 276] on button "Next image" at bounding box center [1210, 289] width 47 height 47
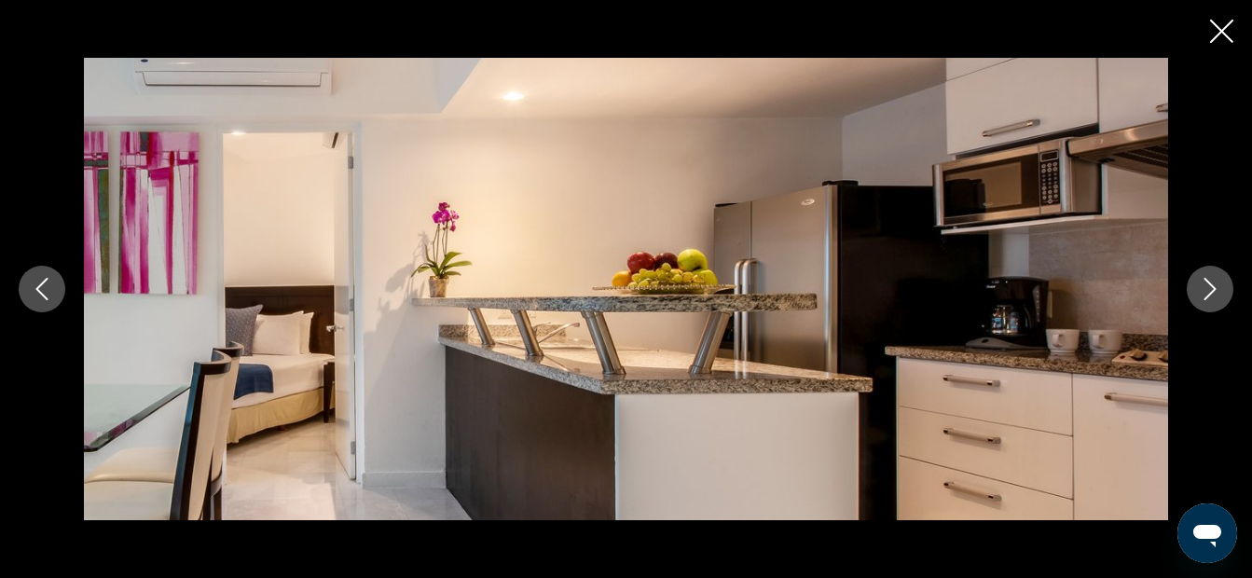
click at [1201, 276] on button "Next image" at bounding box center [1210, 289] width 47 height 47
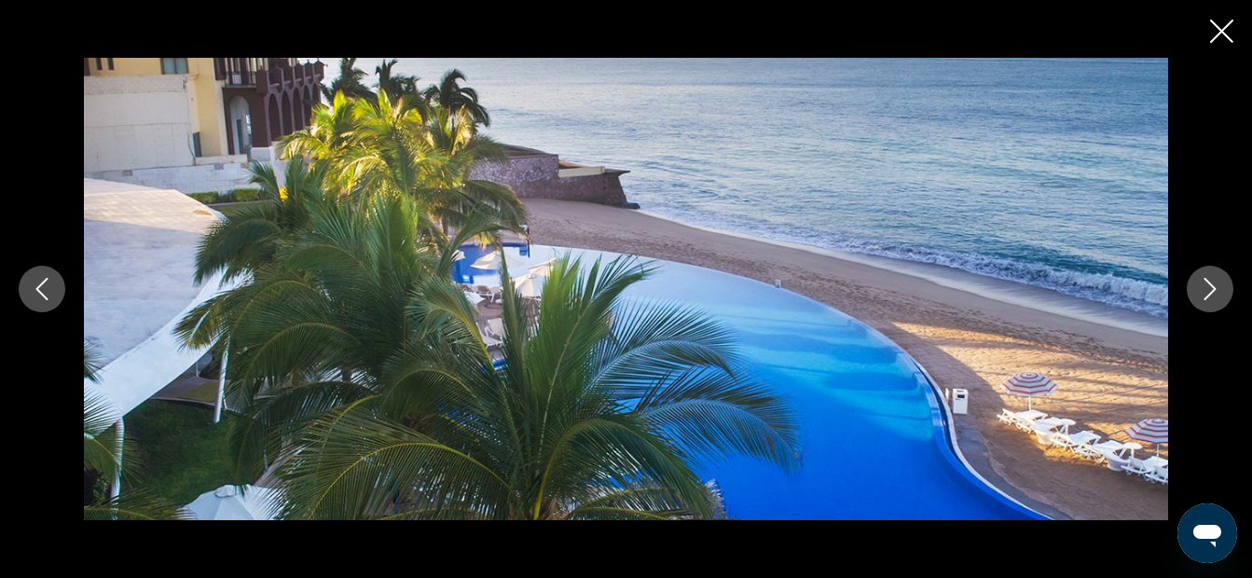
click at [1201, 276] on button "Next image" at bounding box center [1210, 289] width 47 height 47
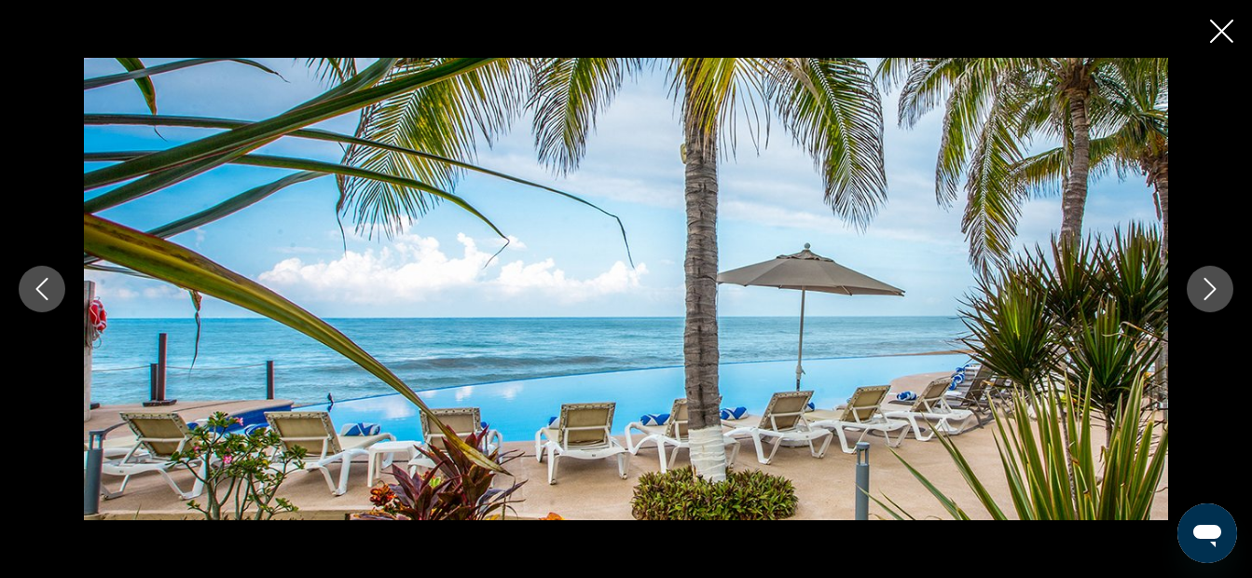
click at [1209, 285] on icon "Next image" at bounding box center [1210, 289] width 22 height 22
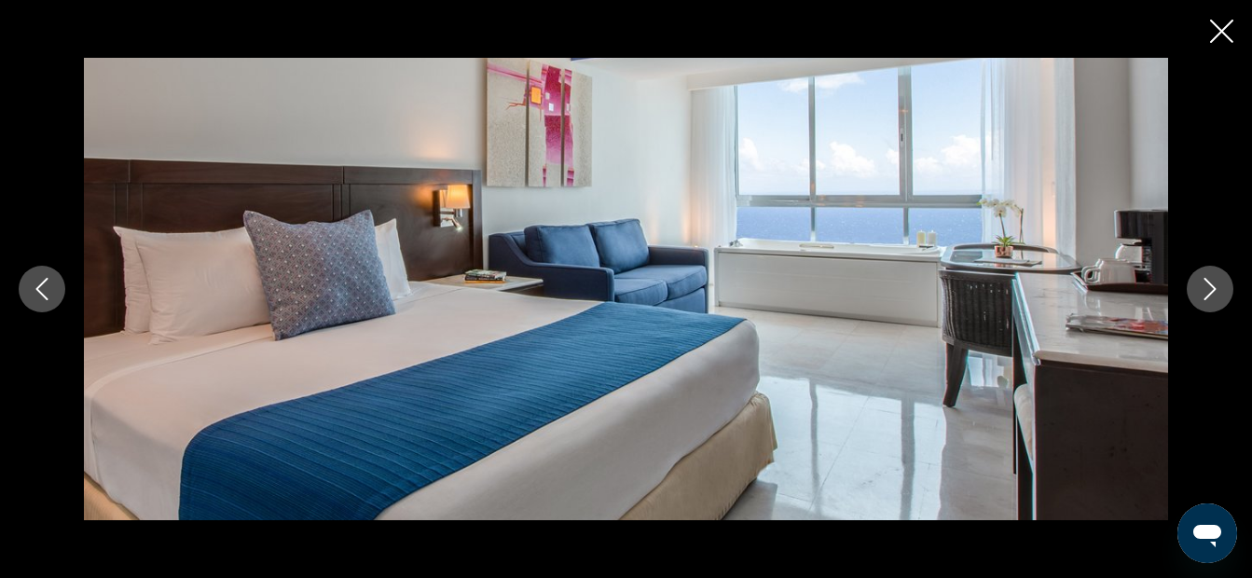
click at [1209, 285] on icon "Next image" at bounding box center [1210, 289] width 22 height 22
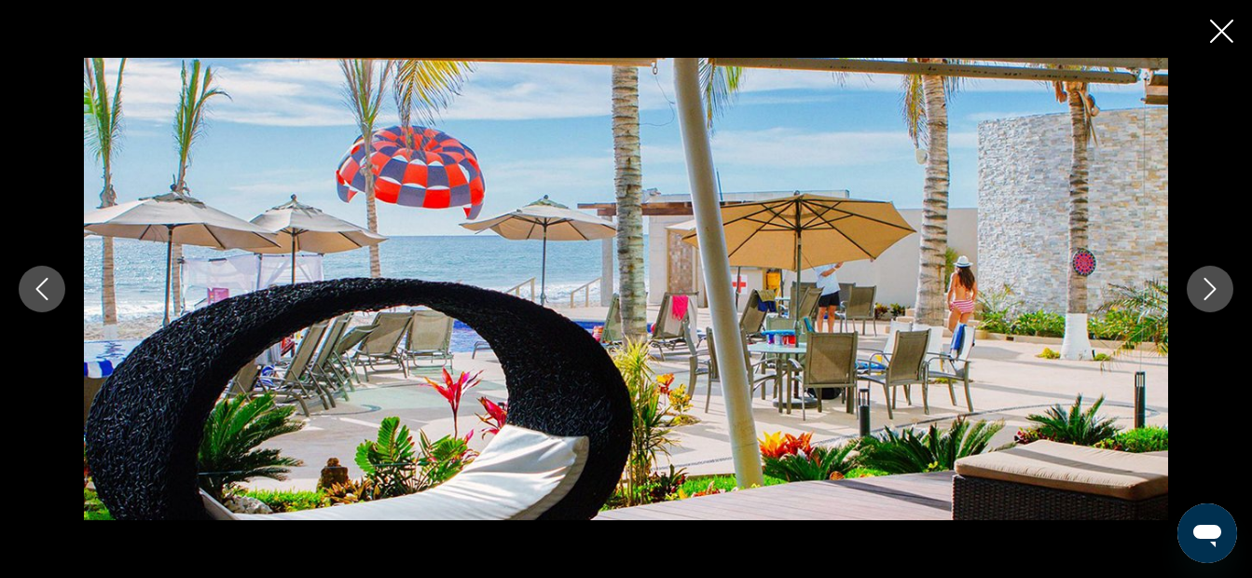
click at [1209, 285] on icon "Next image" at bounding box center [1210, 289] width 22 height 22
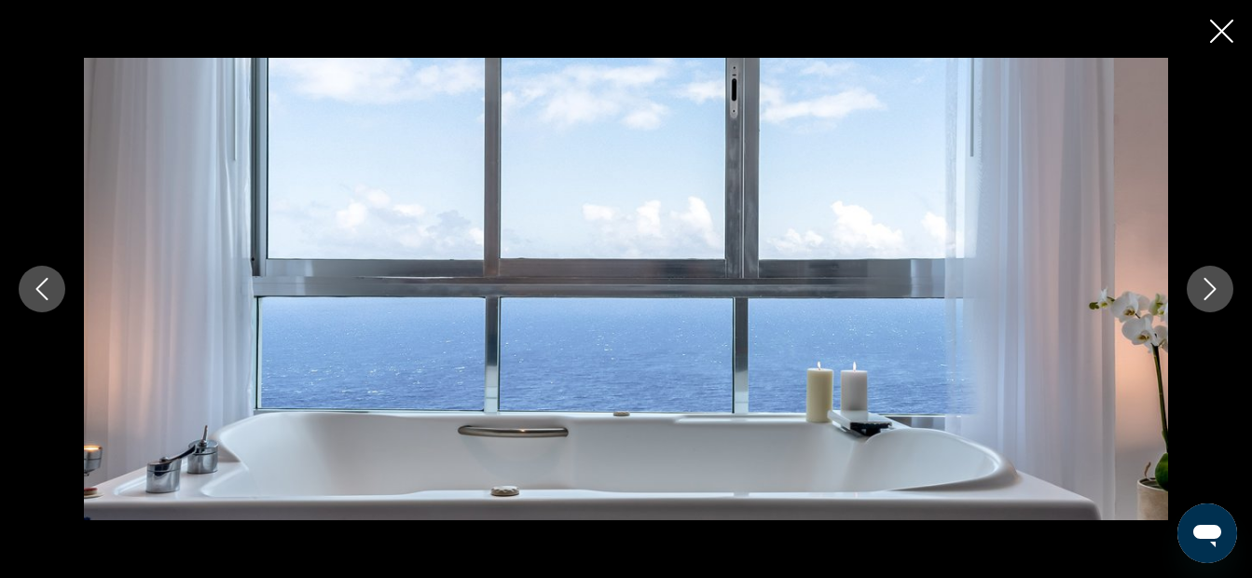
click at [40, 278] on icon "Previous image" at bounding box center [42, 289] width 22 height 22
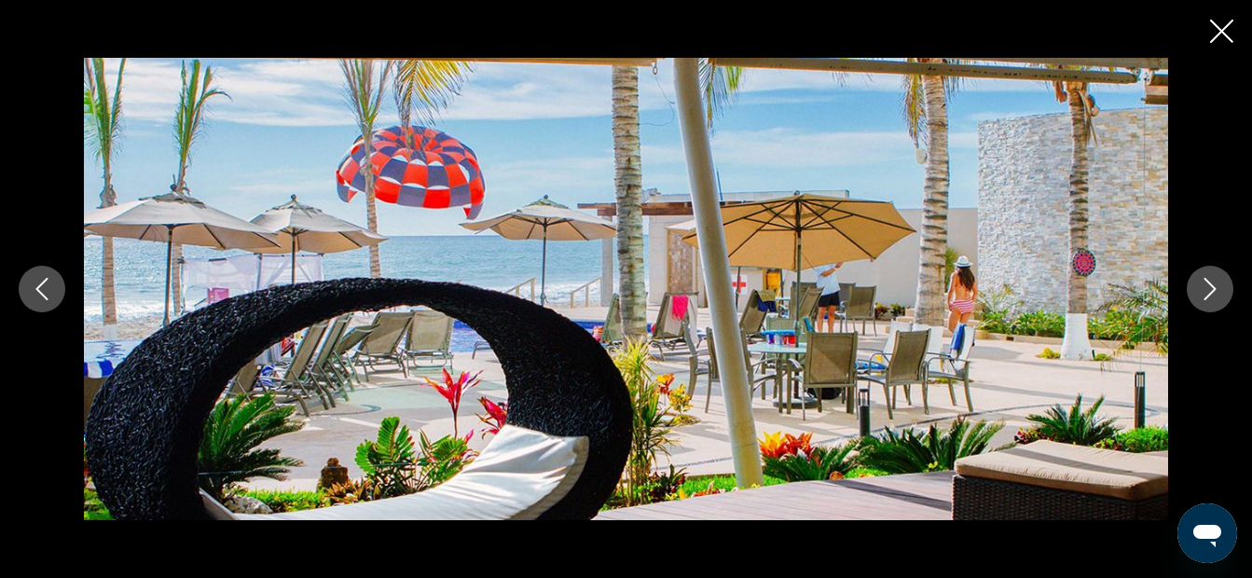
click at [1222, 294] on button "Next image" at bounding box center [1210, 289] width 47 height 47
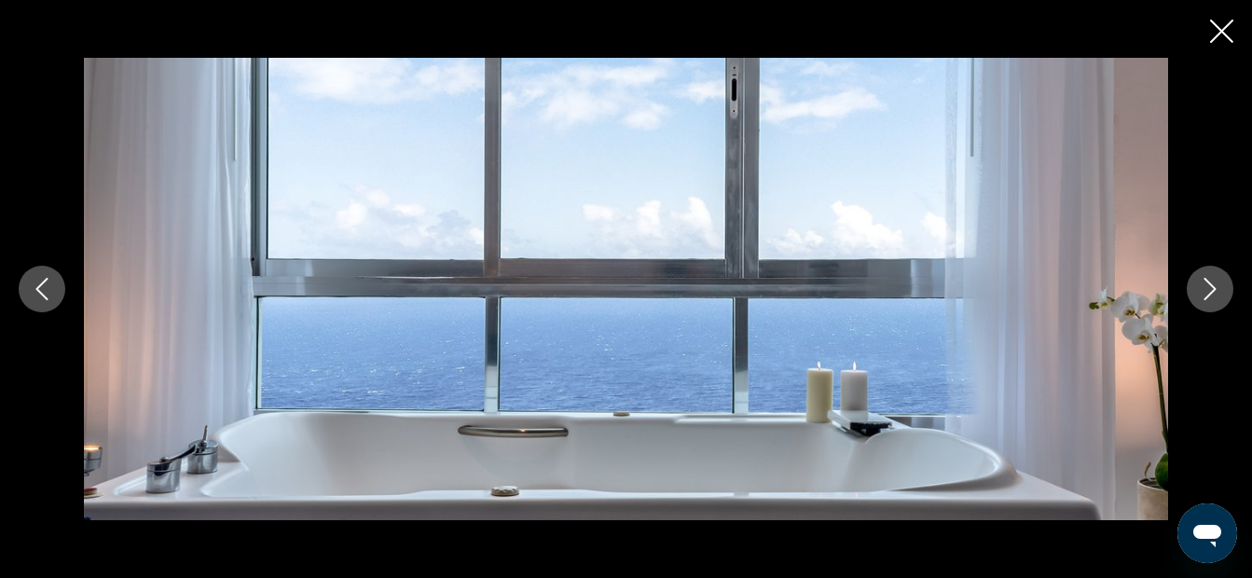
click at [1216, 294] on icon "Next image" at bounding box center [1210, 289] width 22 height 22
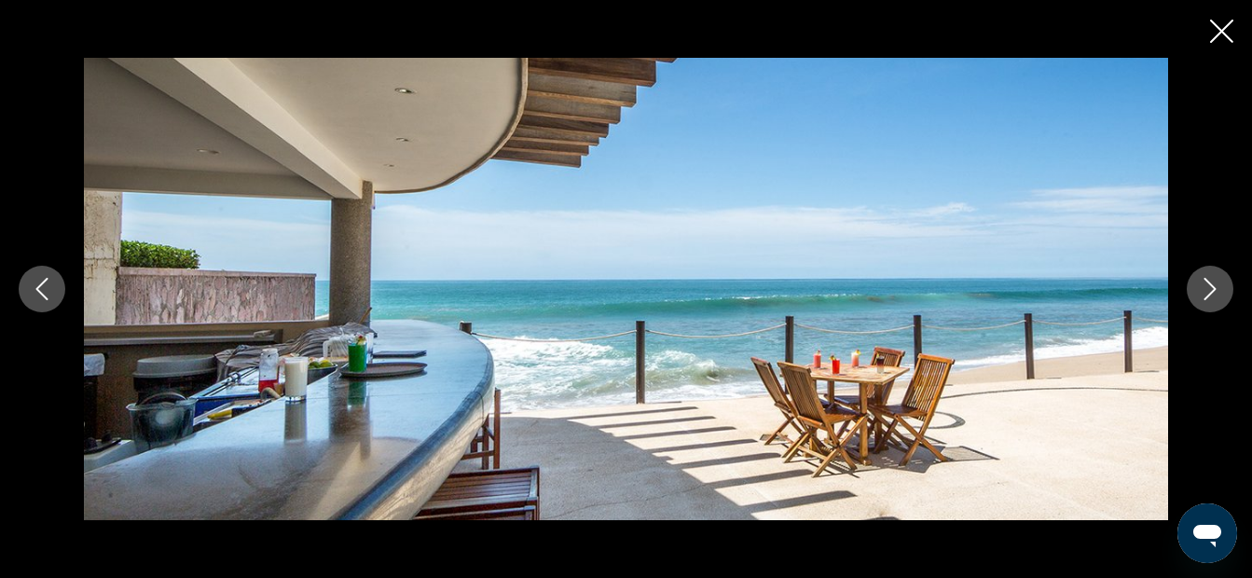
click at [1216, 294] on icon "Next image" at bounding box center [1210, 289] width 22 height 22
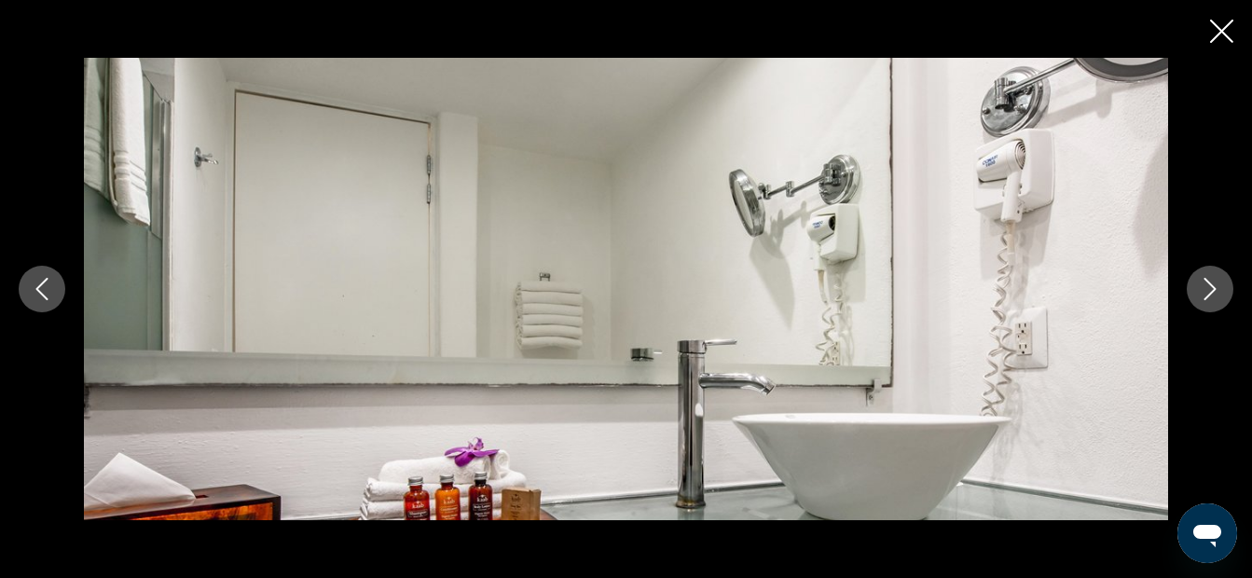
click at [1216, 294] on icon "Next image" at bounding box center [1210, 289] width 22 height 22
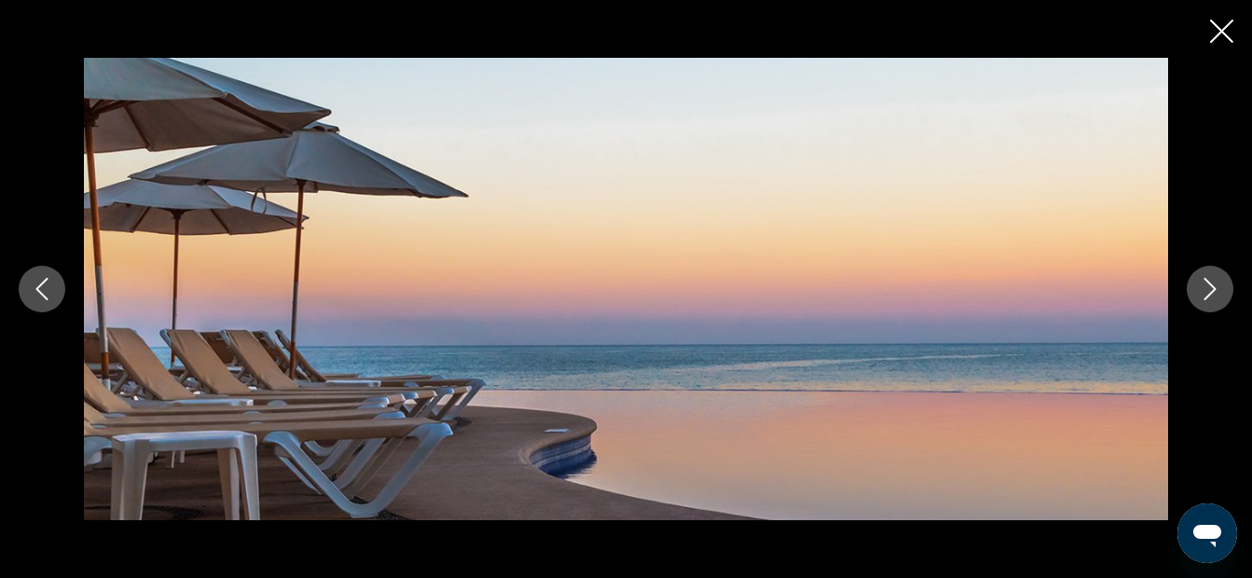
click at [1216, 294] on icon "Next image" at bounding box center [1210, 289] width 22 height 22
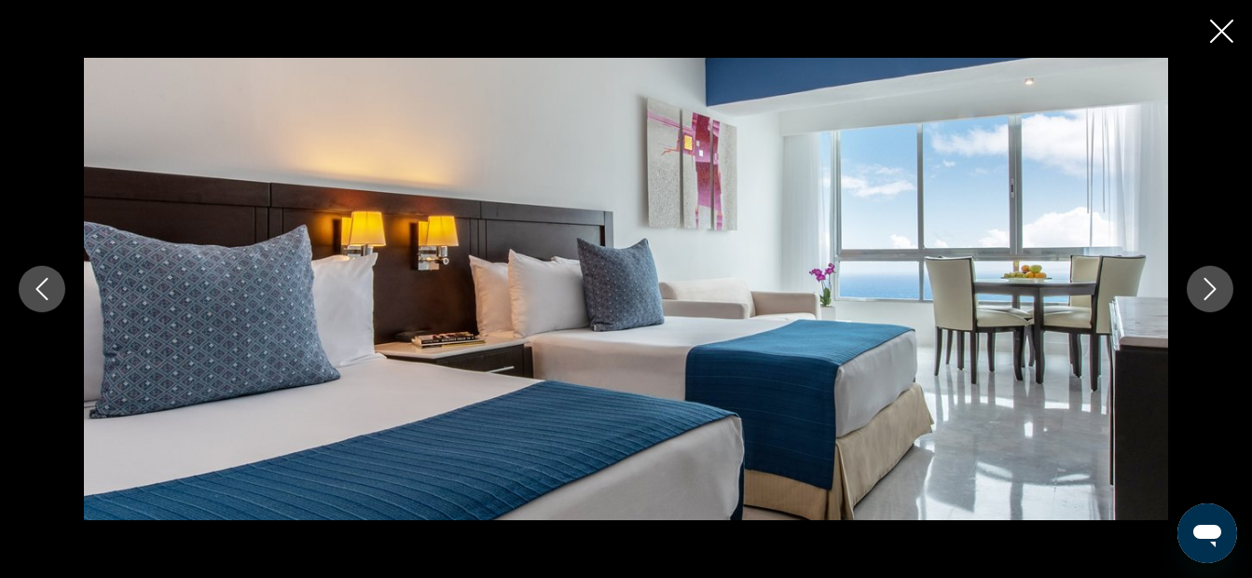
click at [1207, 284] on icon "Next image" at bounding box center [1210, 289] width 22 height 22
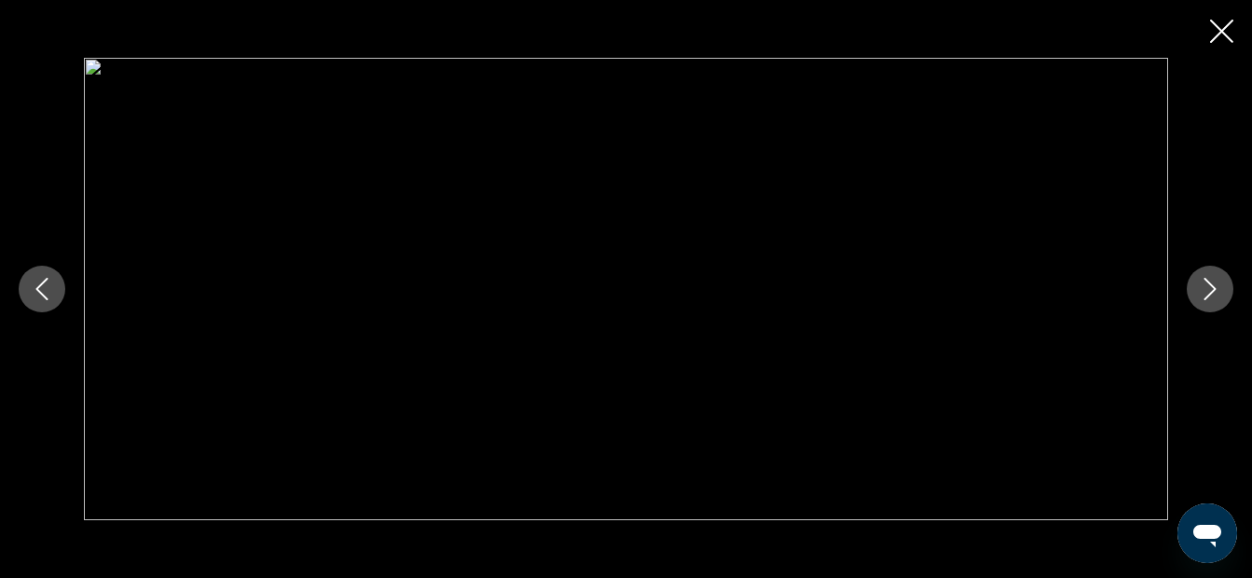
click at [1207, 284] on icon "Next image" at bounding box center [1210, 289] width 22 height 22
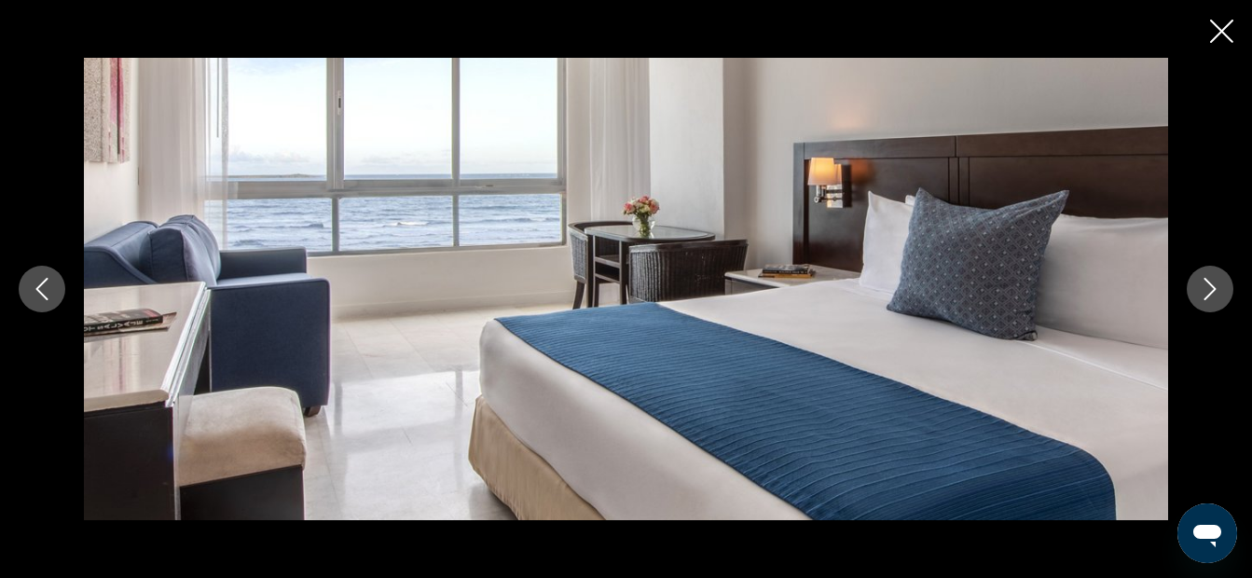
click at [1207, 284] on icon "Next image" at bounding box center [1210, 289] width 22 height 22
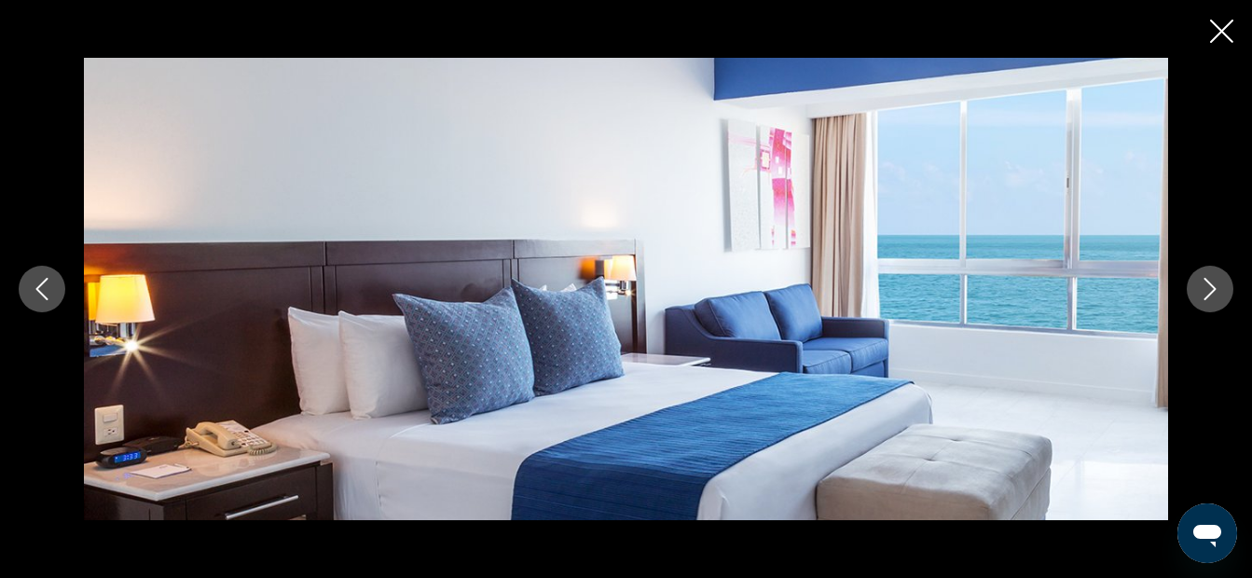
click at [1207, 284] on icon "Next image" at bounding box center [1210, 289] width 22 height 22
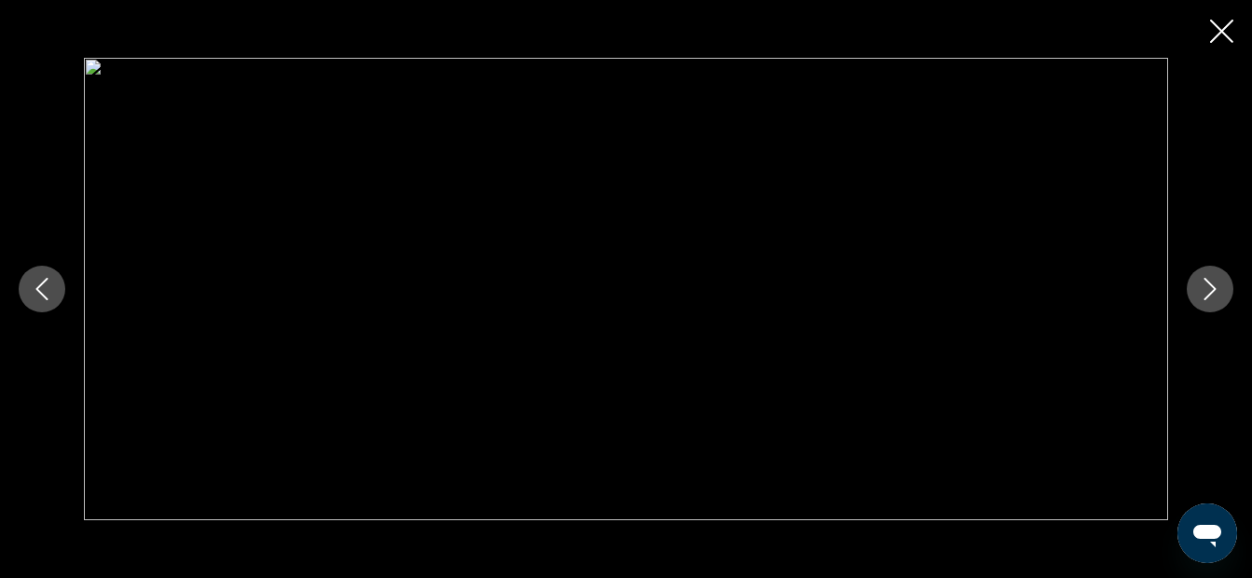
click at [1207, 284] on icon "Next image" at bounding box center [1210, 289] width 22 height 22
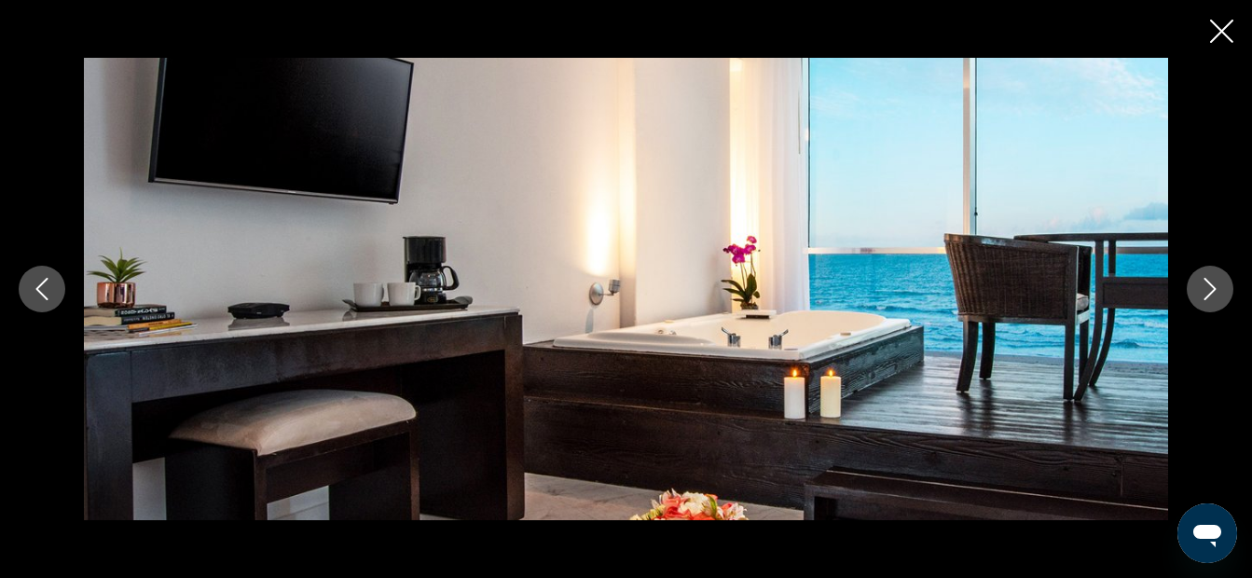
click at [1207, 284] on icon "Next image" at bounding box center [1210, 289] width 22 height 22
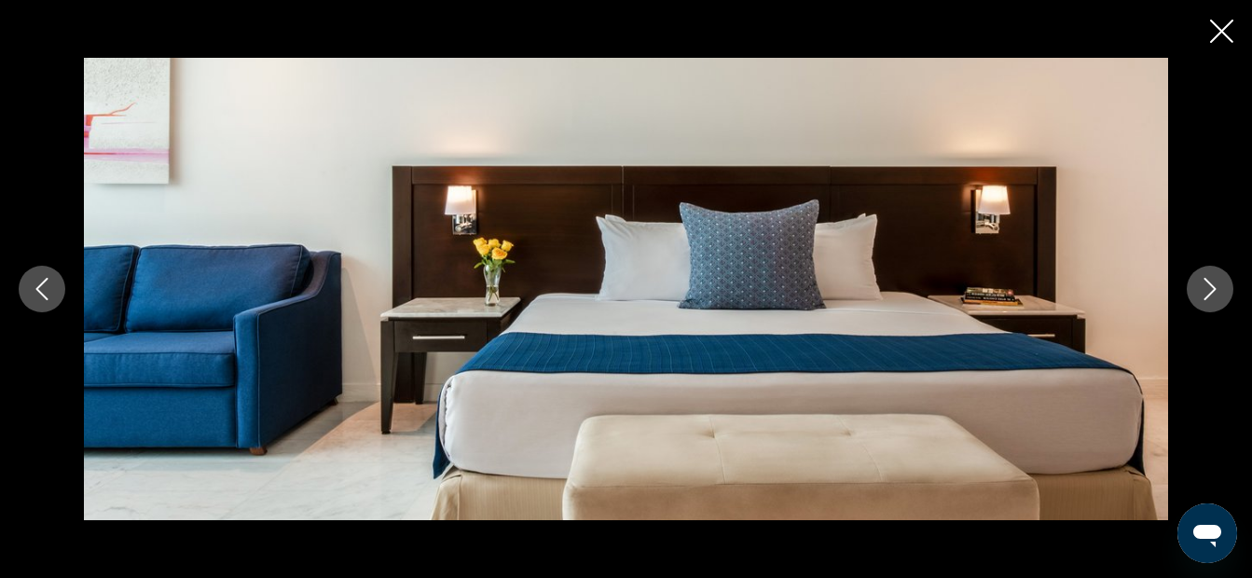
click at [1207, 284] on icon "Next image" at bounding box center [1210, 289] width 22 height 22
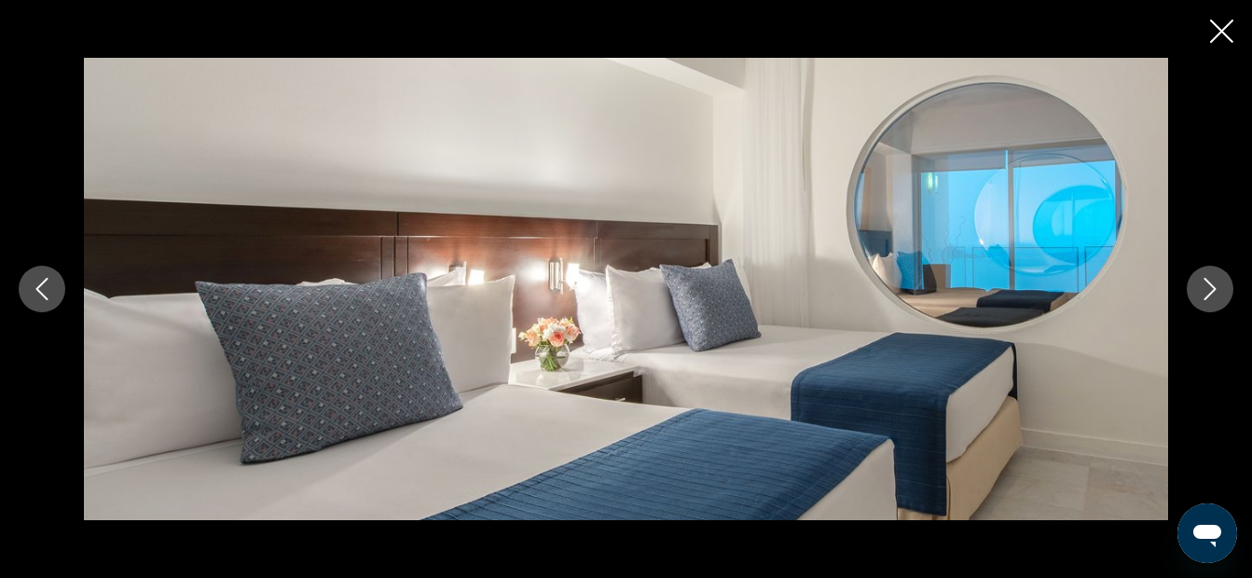
click at [1207, 284] on icon "Next image" at bounding box center [1210, 289] width 22 height 22
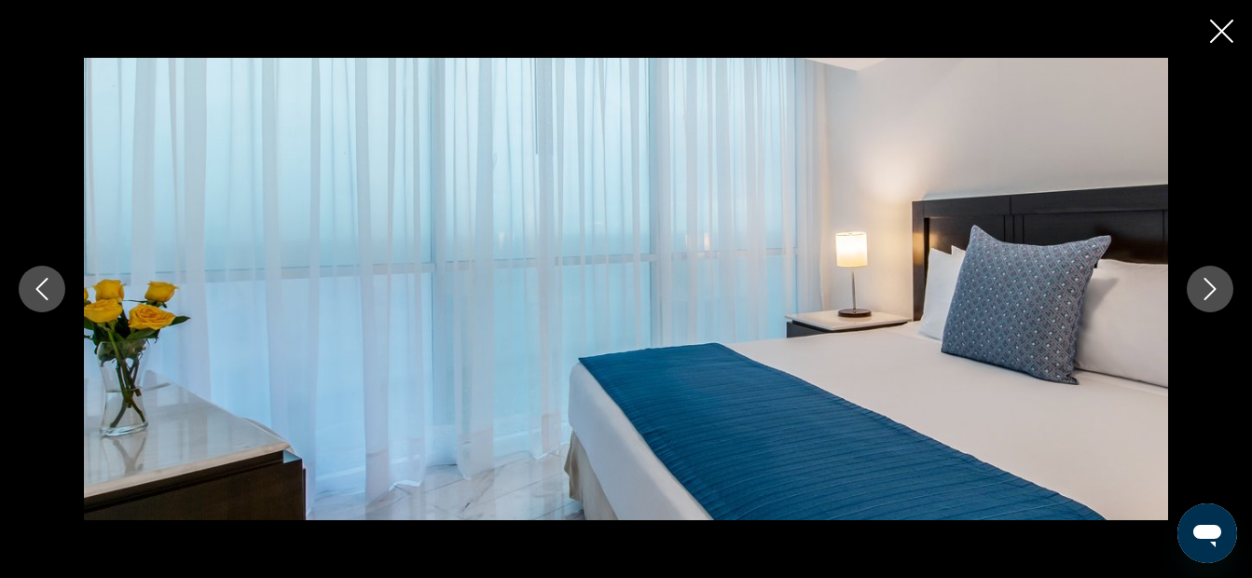
click at [1207, 284] on icon "Next image" at bounding box center [1210, 289] width 22 height 22
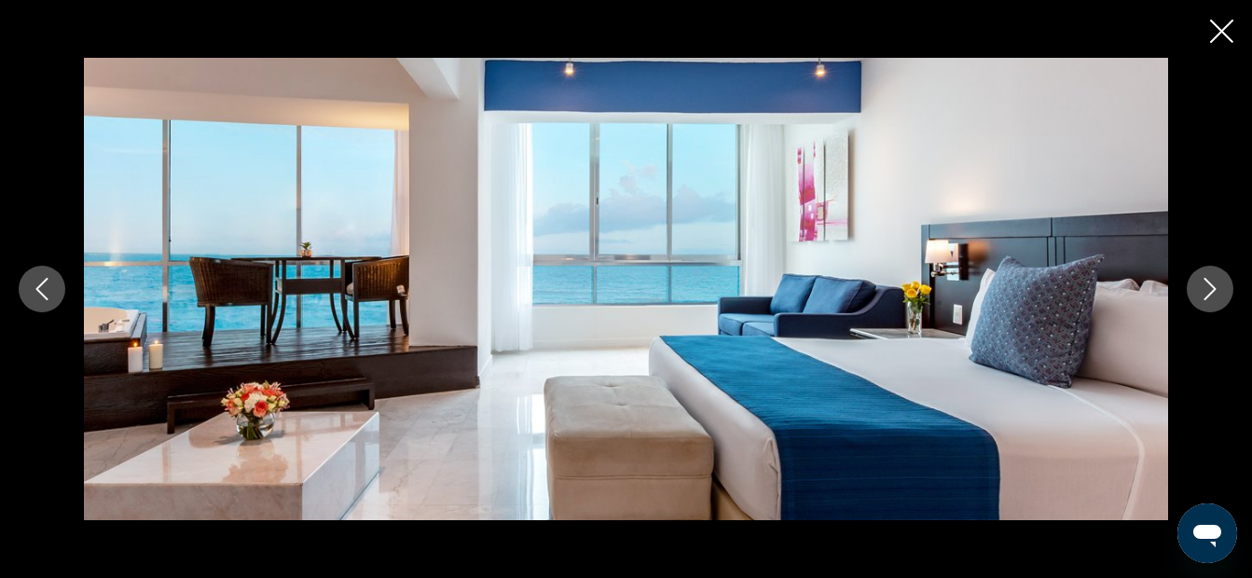
click at [1207, 284] on icon "Next image" at bounding box center [1210, 289] width 22 height 22
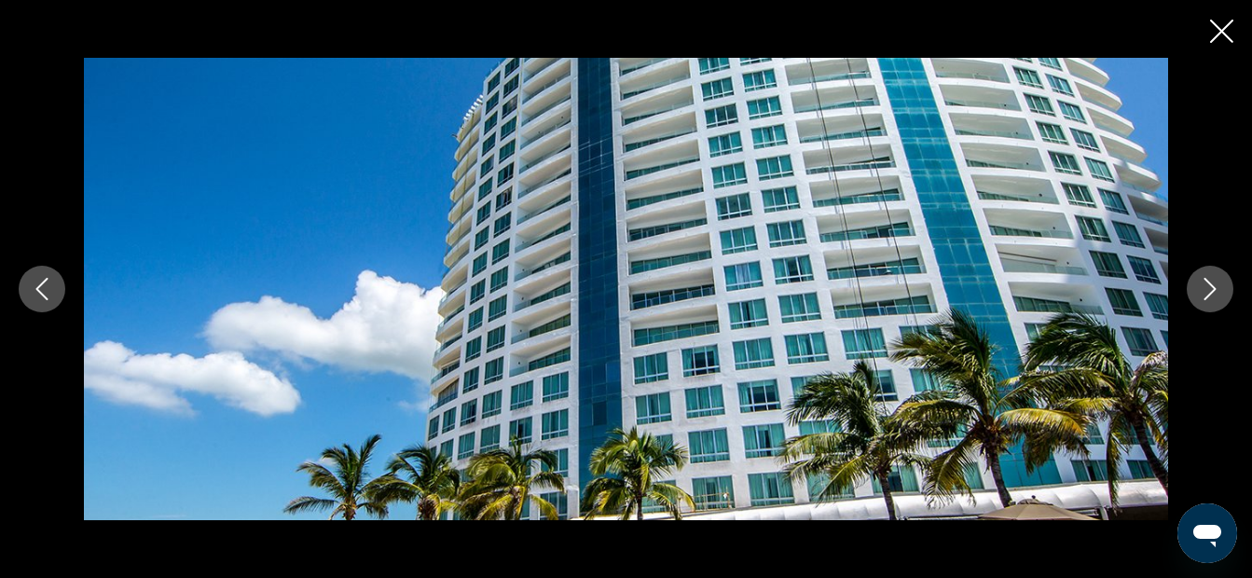
click at [1207, 284] on icon "Next image" at bounding box center [1210, 289] width 22 height 22
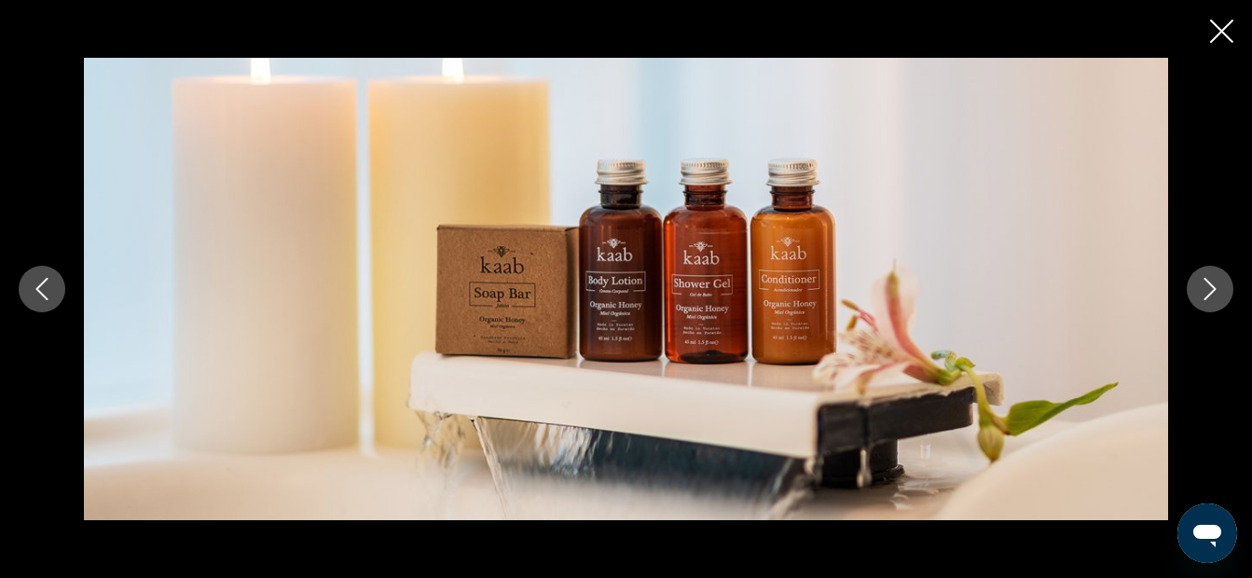
click at [1207, 284] on icon "Next image" at bounding box center [1210, 289] width 22 height 22
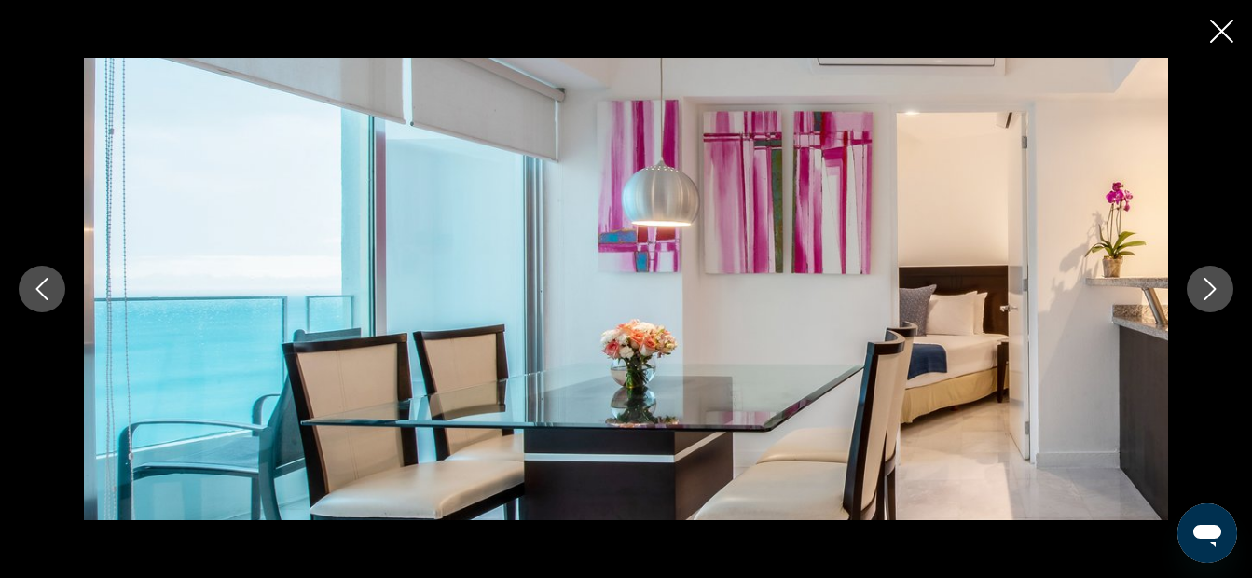
click at [1207, 284] on icon "Next image" at bounding box center [1210, 289] width 22 height 22
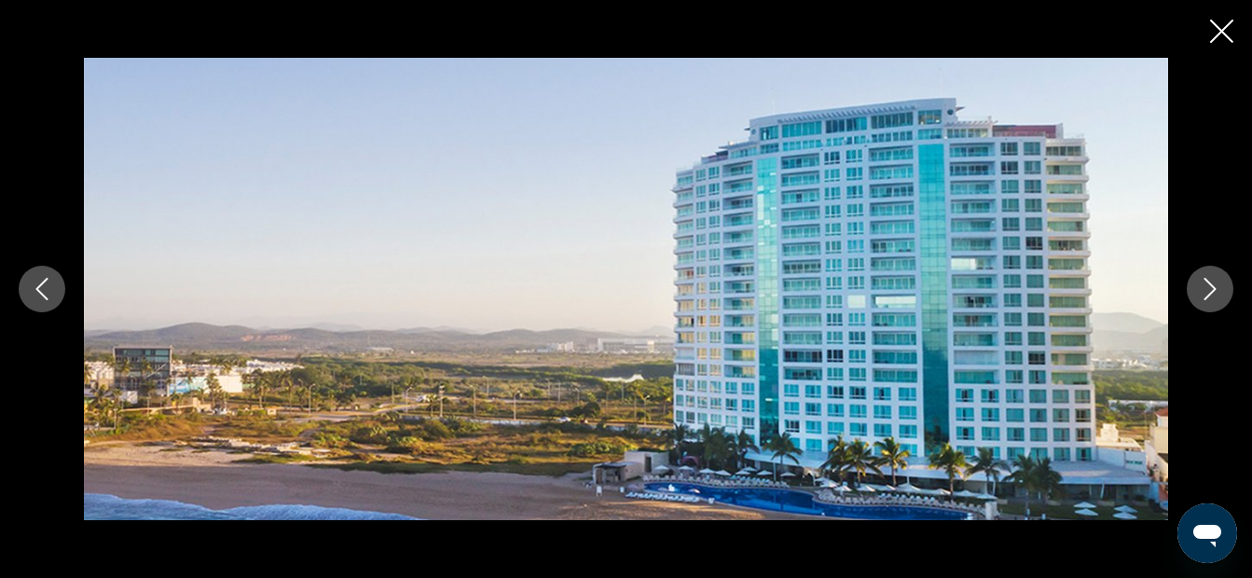
click at [1208, 284] on icon "Next image" at bounding box center [1210, 289] width 22 height 22
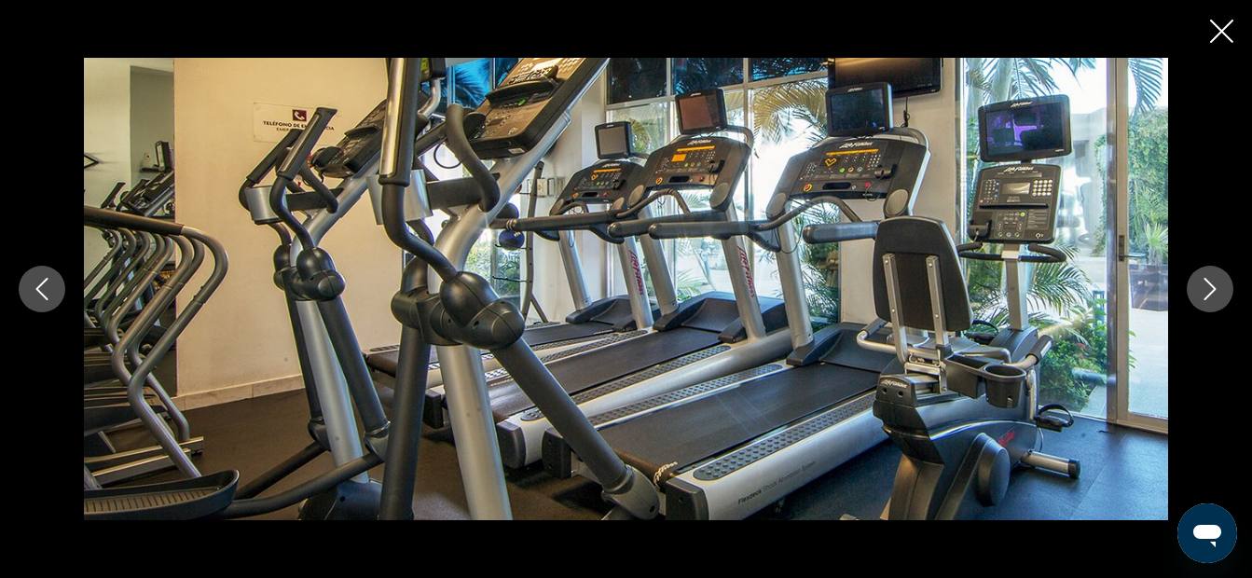
click at [1208, 284] on icon "Next image" at bounding box center [1210, 289] width 22 height 22
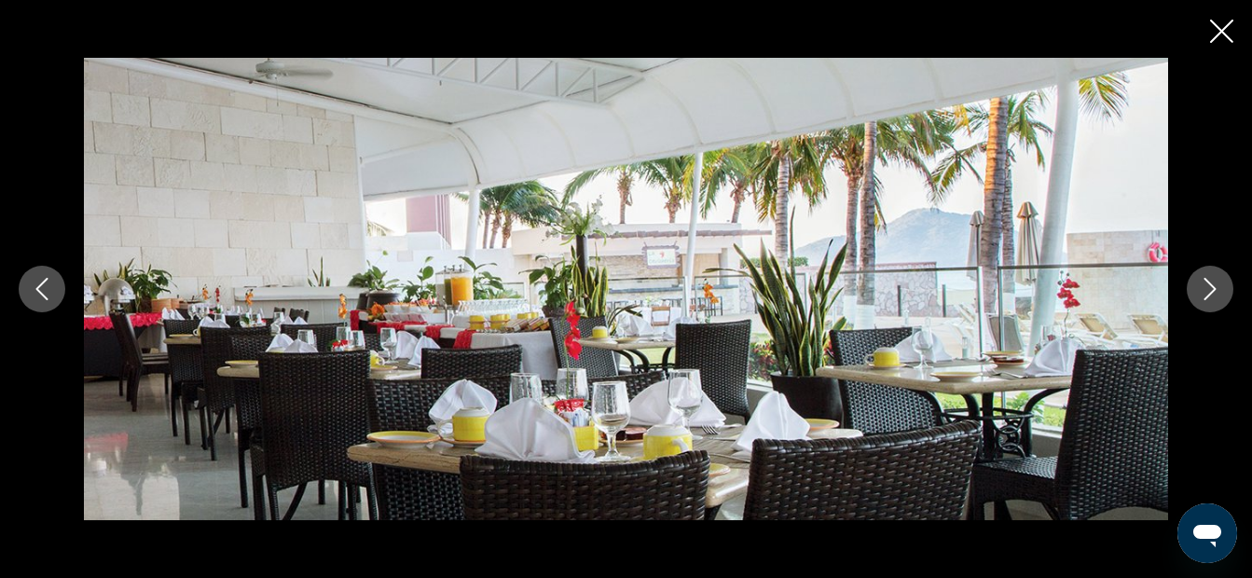
click at [1208, 284] on icon "Next image" at bounding box center [1210, 289] width 22 height 22
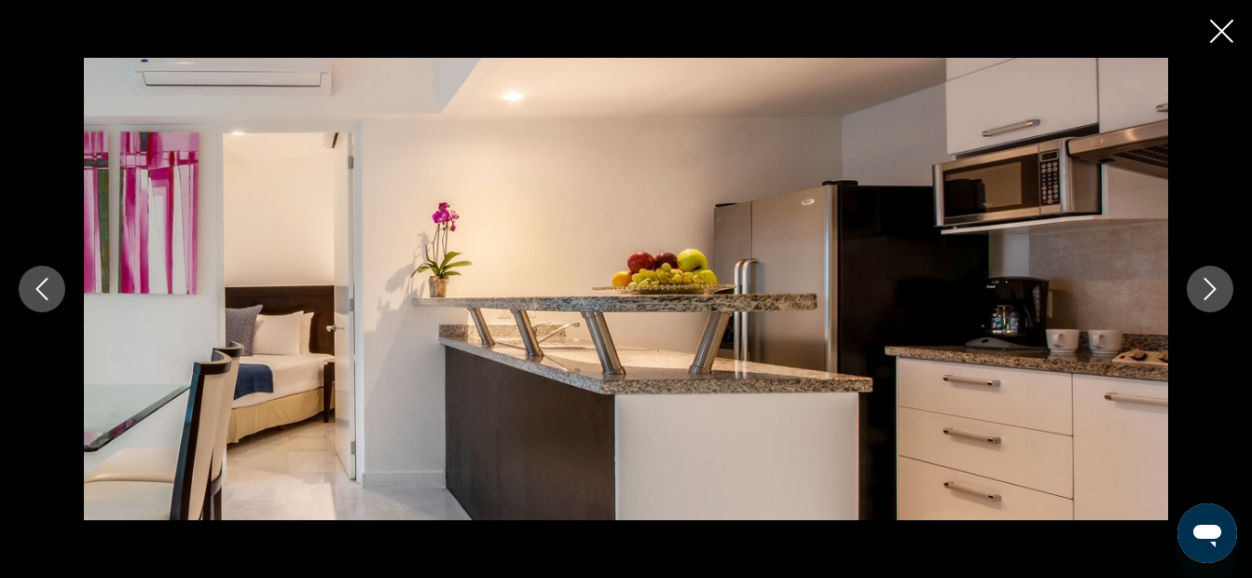
click at [1208, 284] on icon "Next image" at bounding box center [1210, 289] width 22 height 22
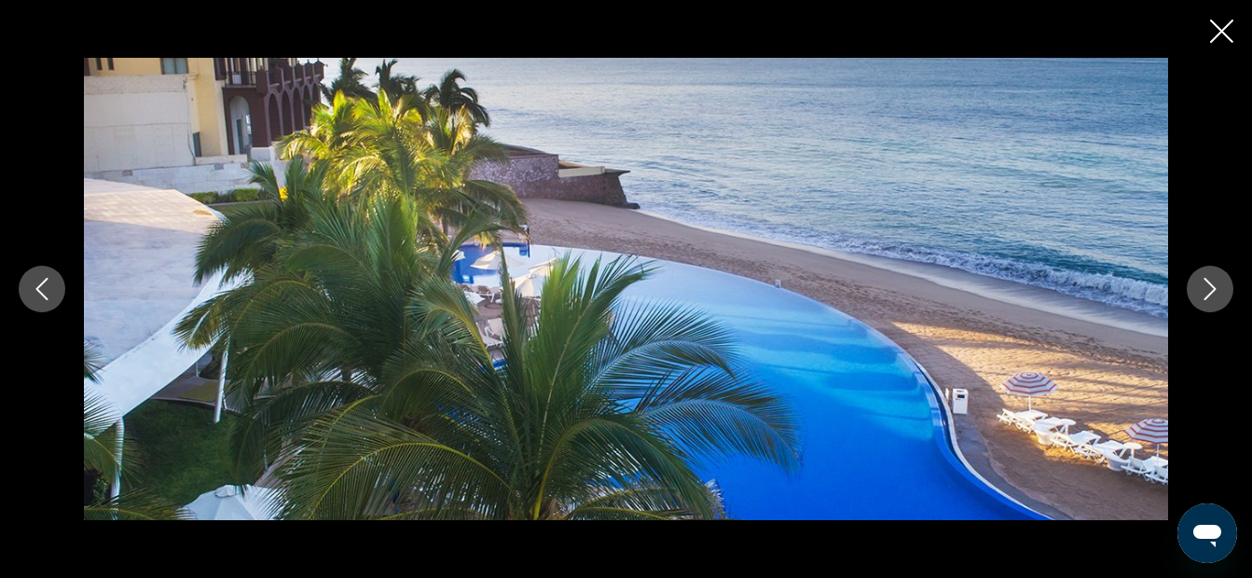
click at [1208, 284] on icon "Next image" at bounding box center [1210, 289] width 22 height 22
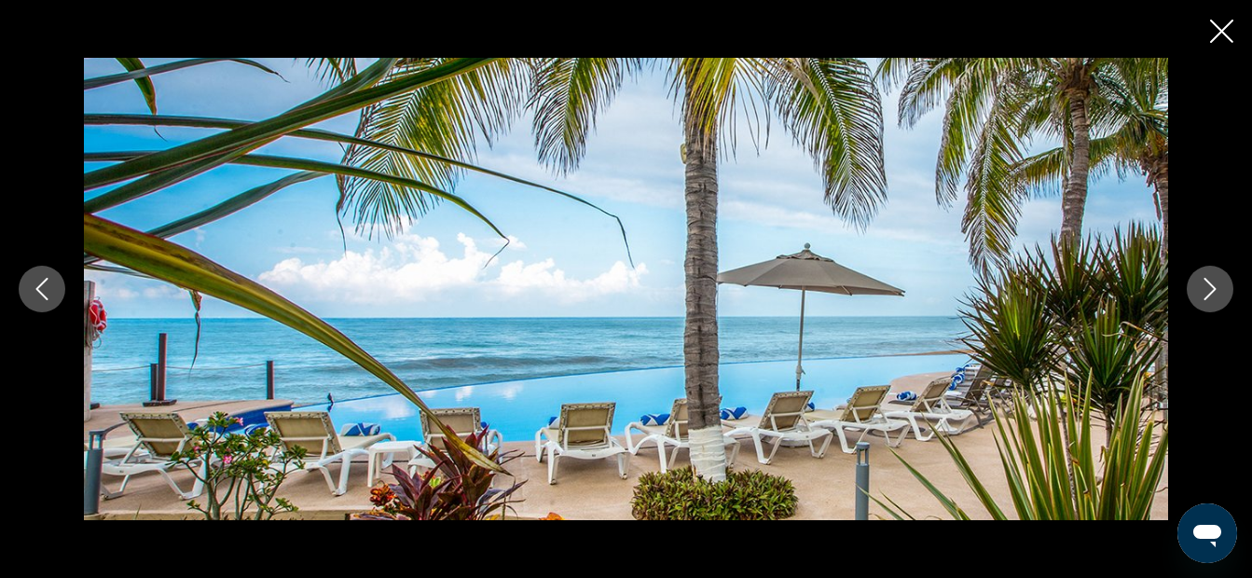
click at [48, 297] on icon "Previous image" at bounding box center [42, 289] width 22 height 22
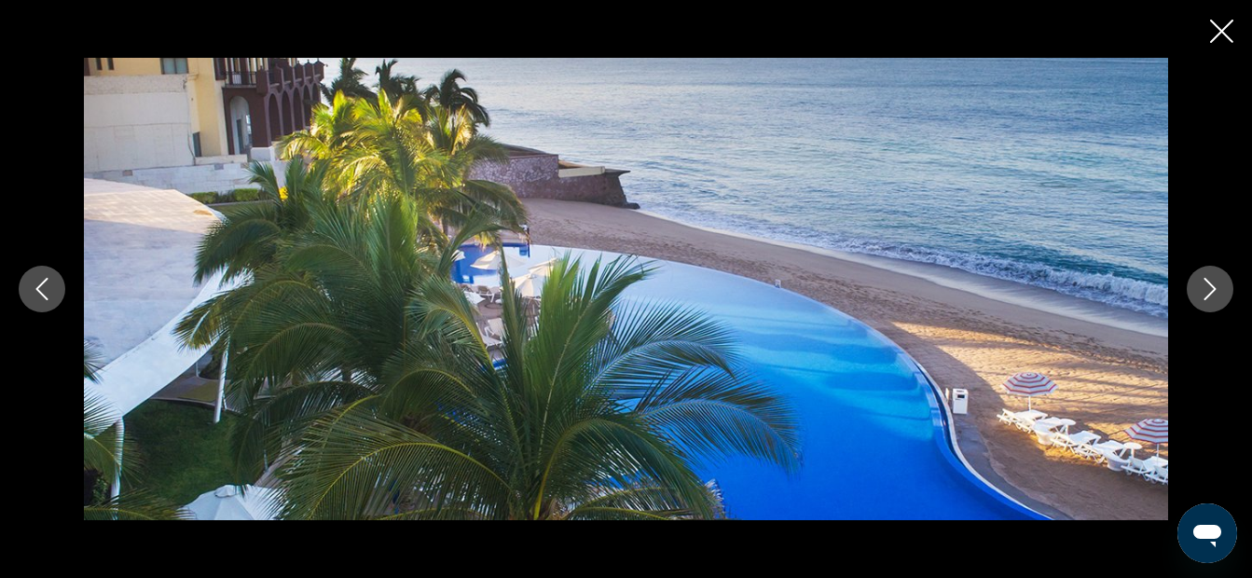
click at [1217, 27] on icon "Close slideshow" at bounding box center [1221, 31] width 23 height 23
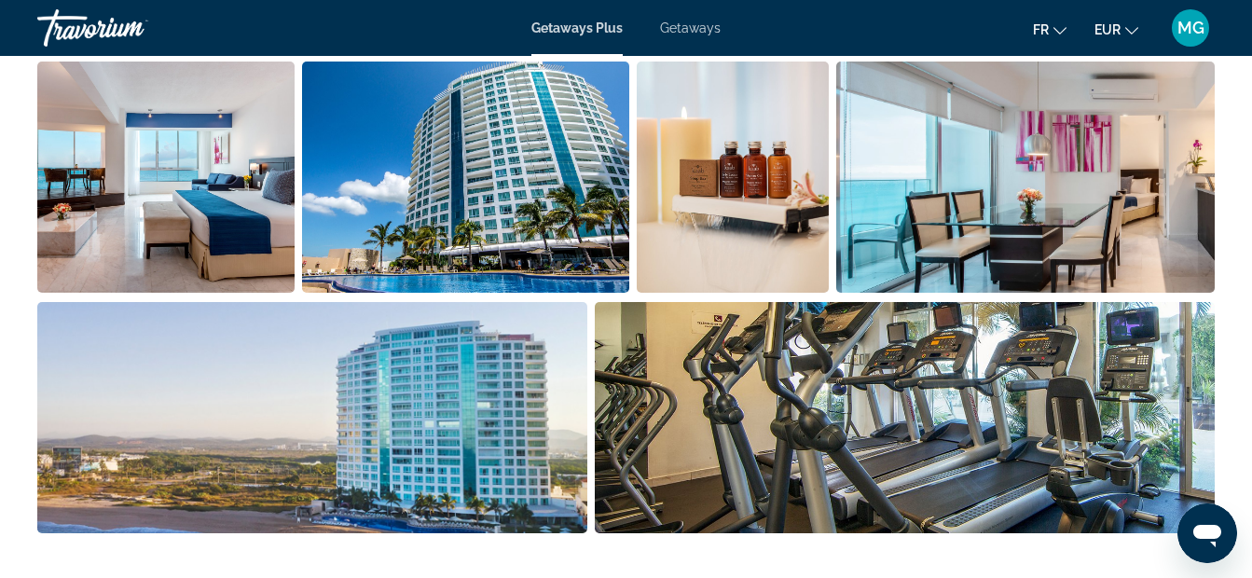
scroll to position [1170, 0]
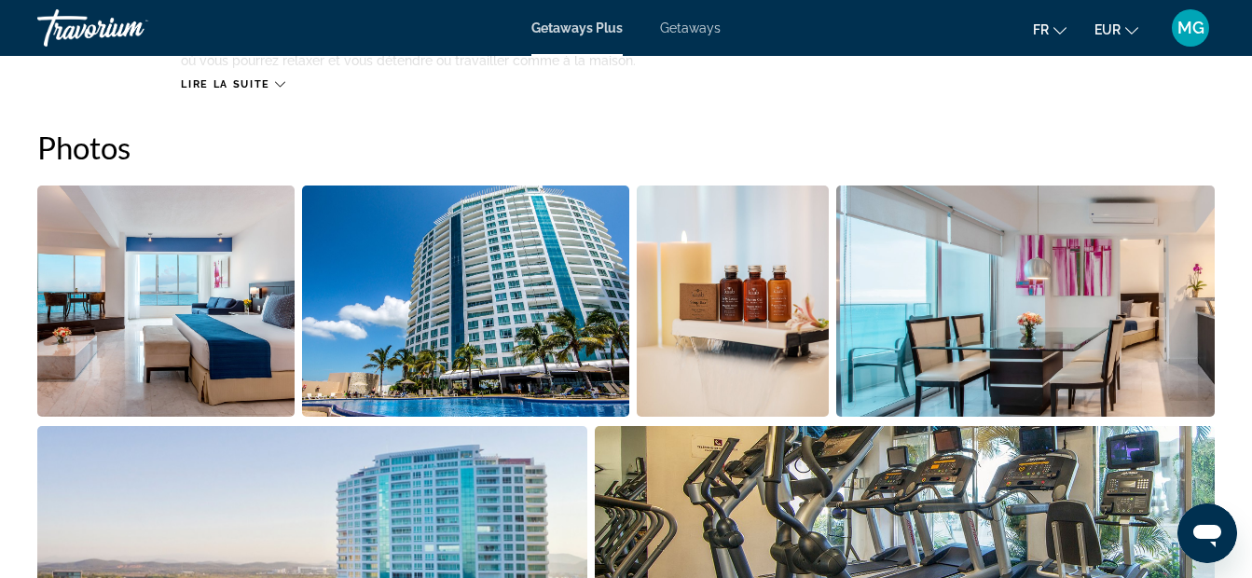
click at [202, 333] on img "Open full-screen image slider" at bounding box center [165, 300] width 257 height 231
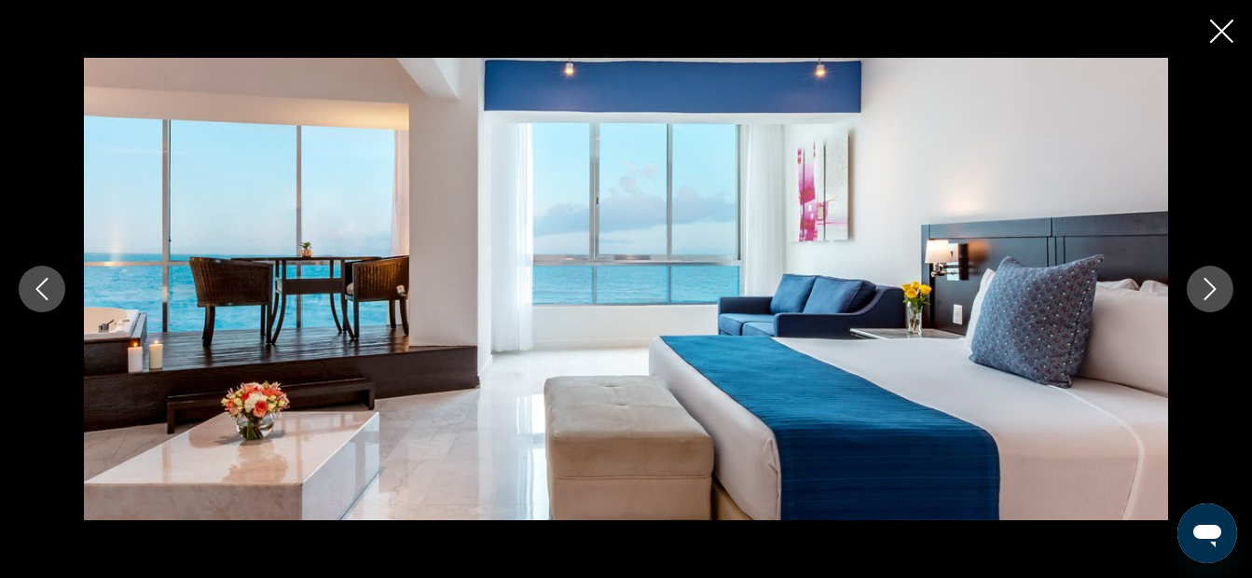
click at [1207, 297] on icon "Next image" at bounding box center [1210, 289] width 12 height 22
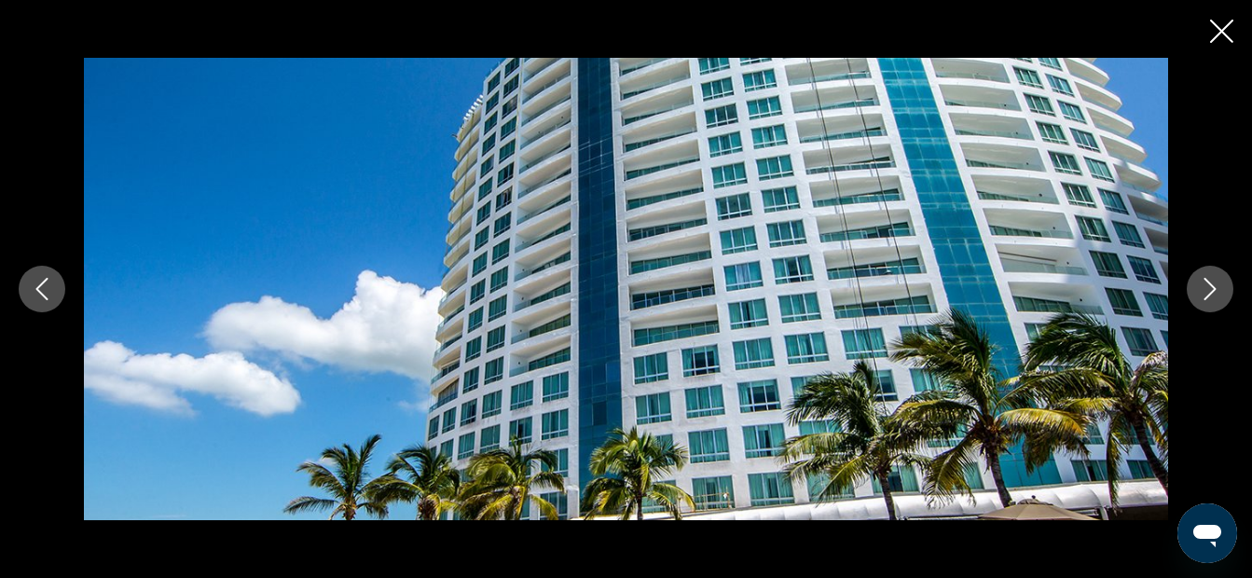
click at [1208, 296] on icon "Next image" at bounding box center [1210, 289] width 12 height 22
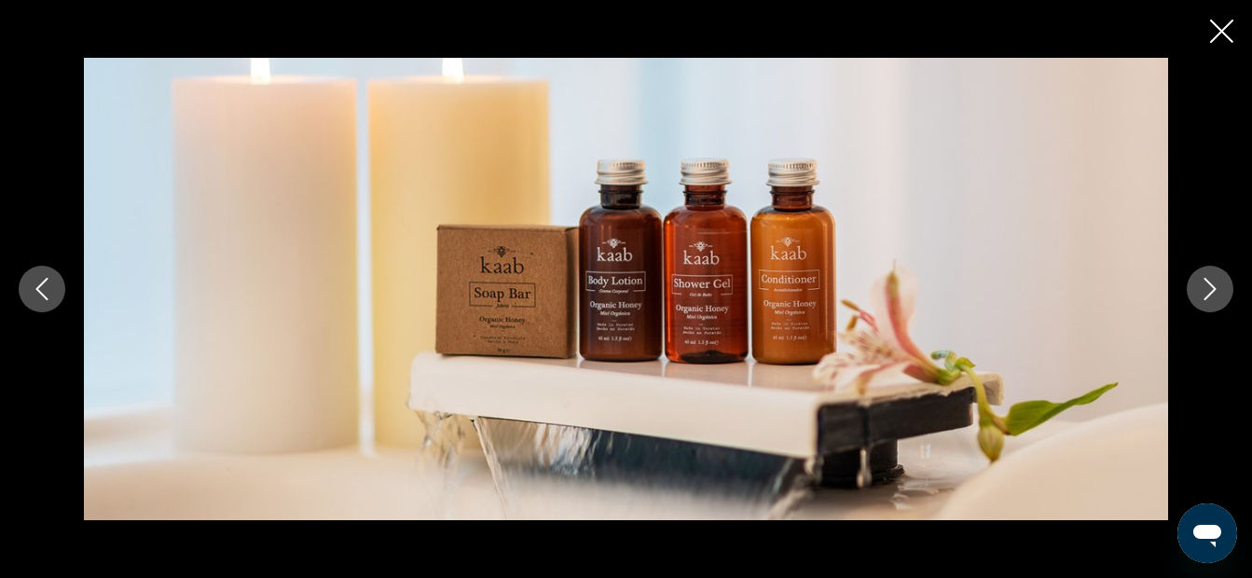
click at [1208, 296] on icon "Next image" at bounding box center [1210, 289] width 12 height 22
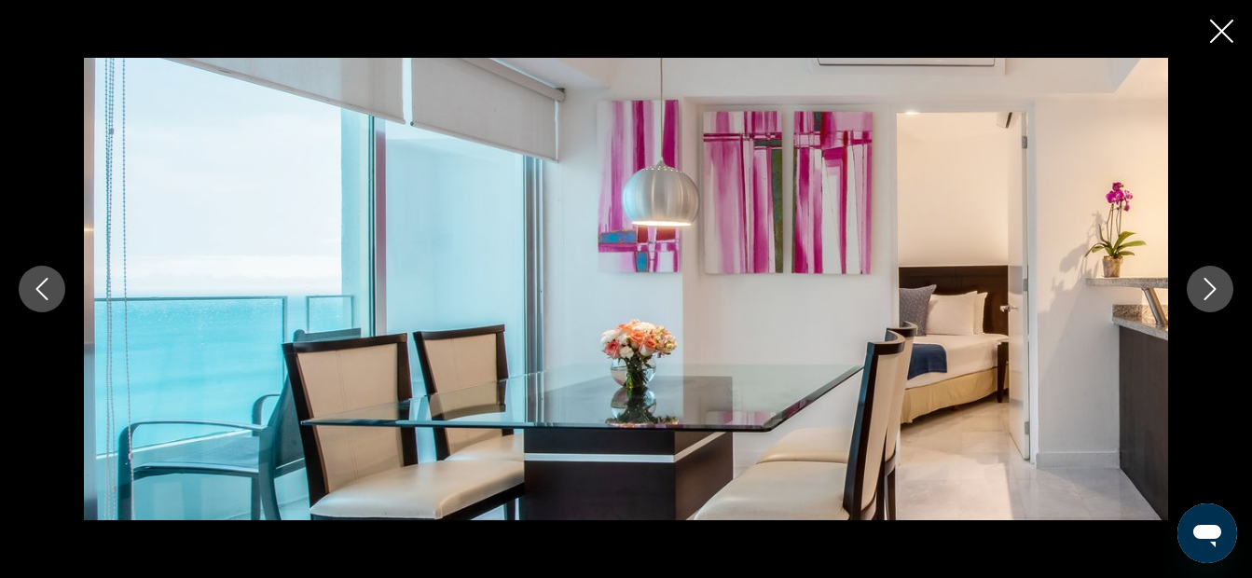
click at [1208, 296] on icon "Next image" at bounding box center [1210, 289] width 12 height 22
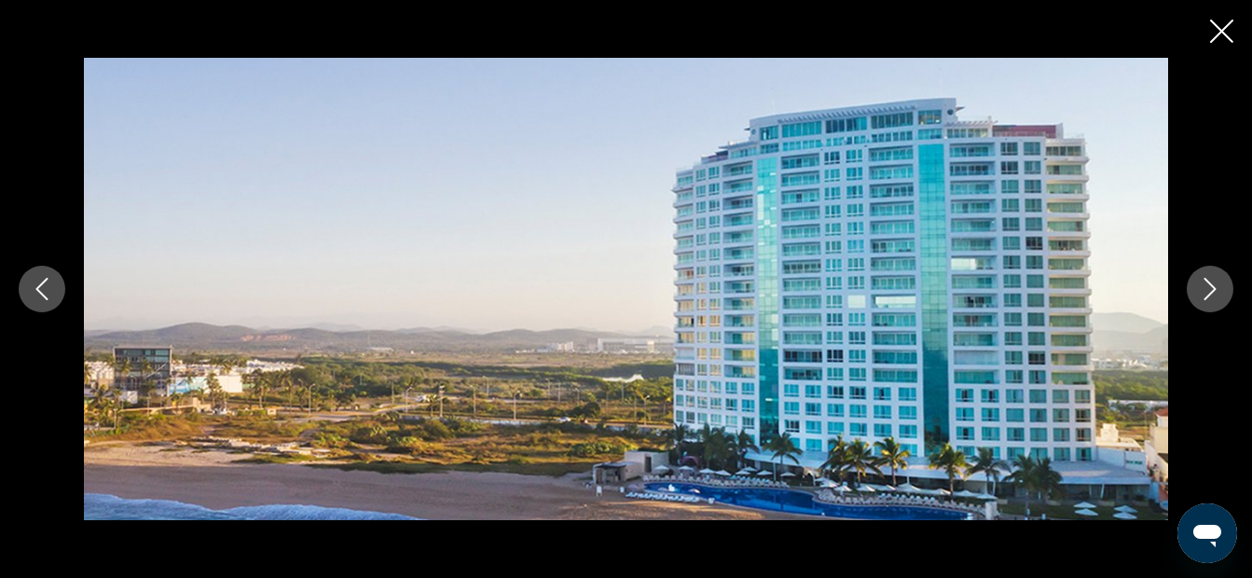
click at [1211, 292] on icon "Next image" at bounding box center [1210, 289] width 22 height 22
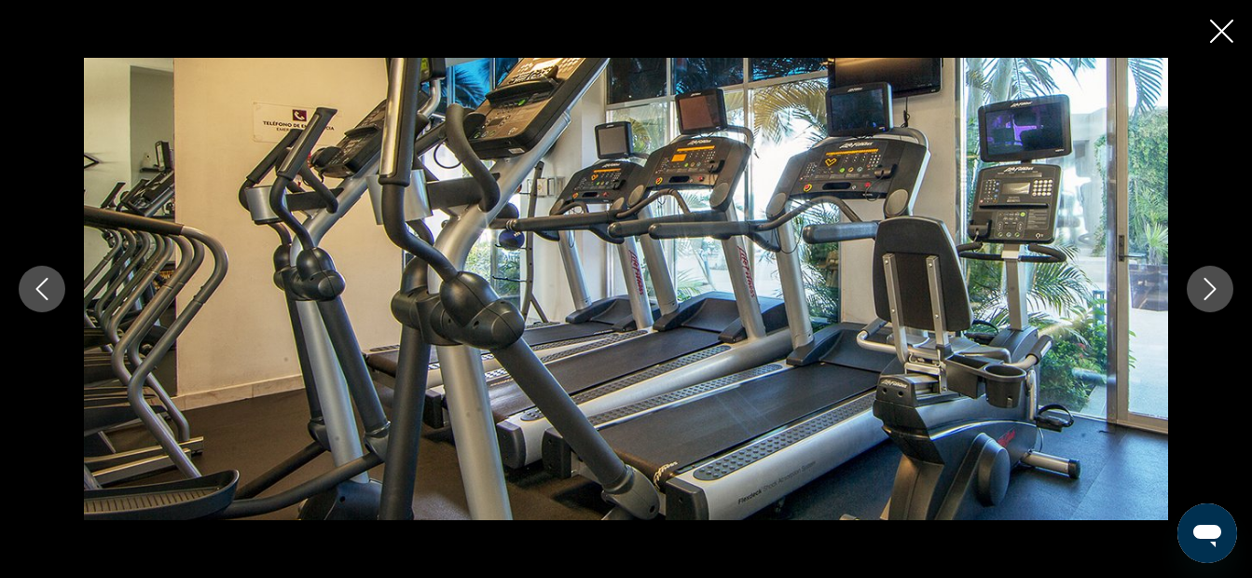
click at [1211, 292] on icon "Next image" at bounding box center [1210, 289] width 22 height 22
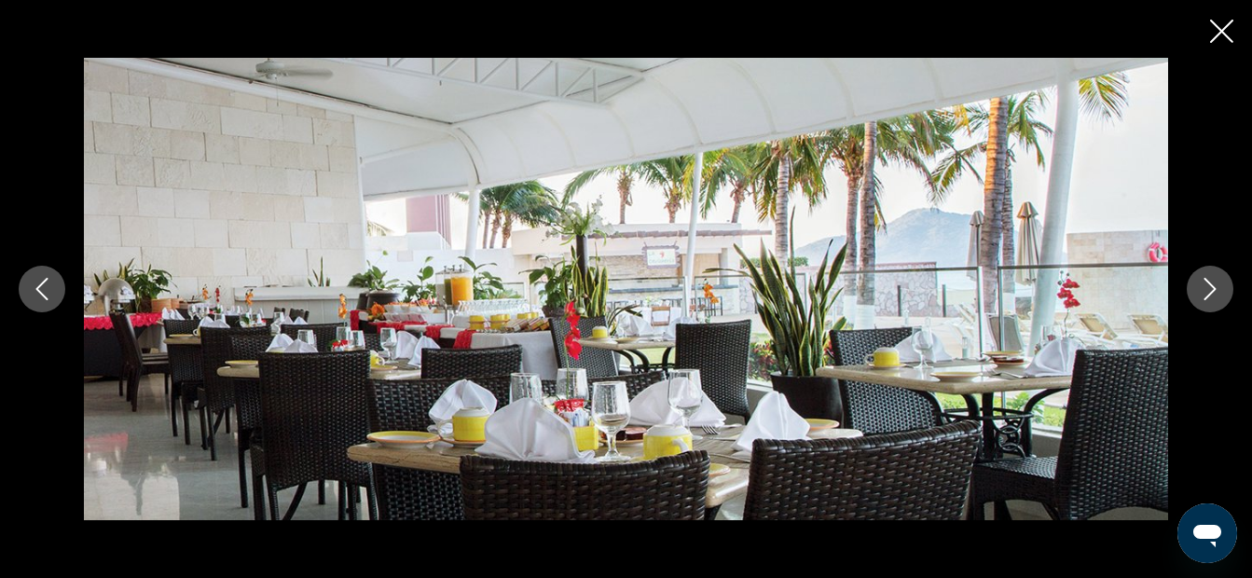
click at [1212, 292] on icon "Next image" at bounding box center [1210, 289] width 22 height 22
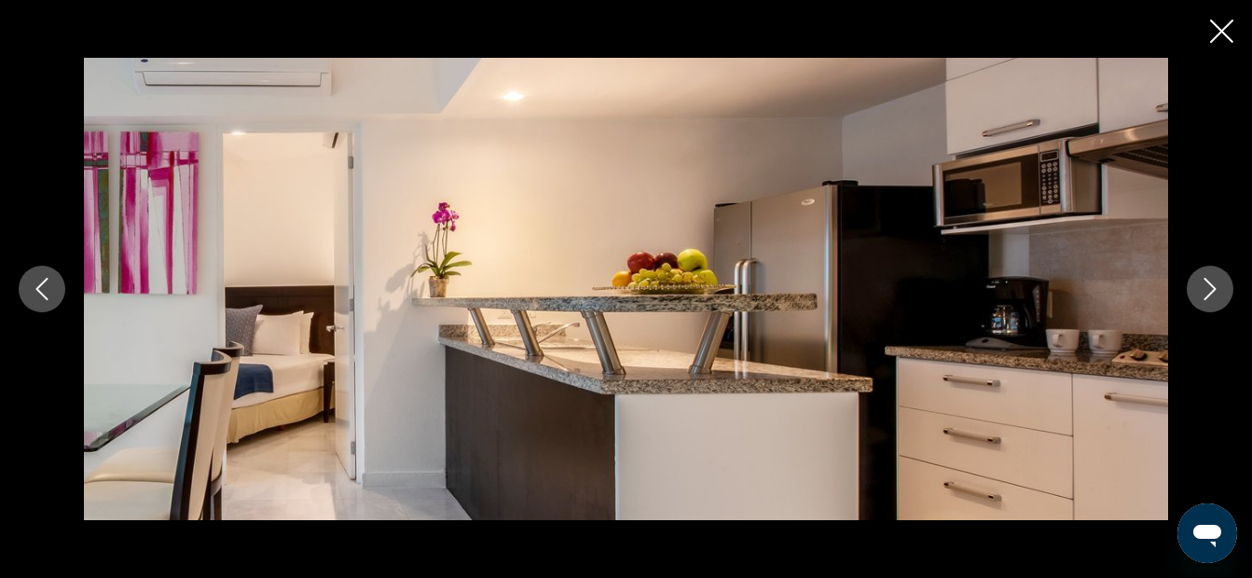
click at [1212, 292] on icon "Next image" at bounding box center [1210, 289] width 12 height 22
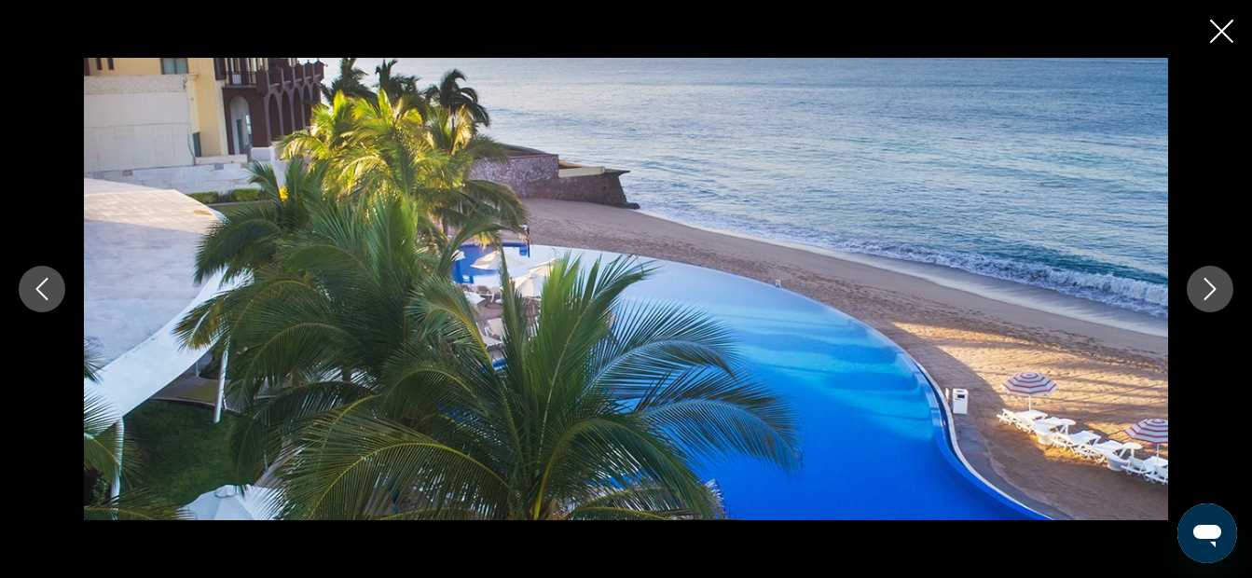
click at [1213, 294] on icon "Next image" at bounding box center [1210, 289] width 22 height 22
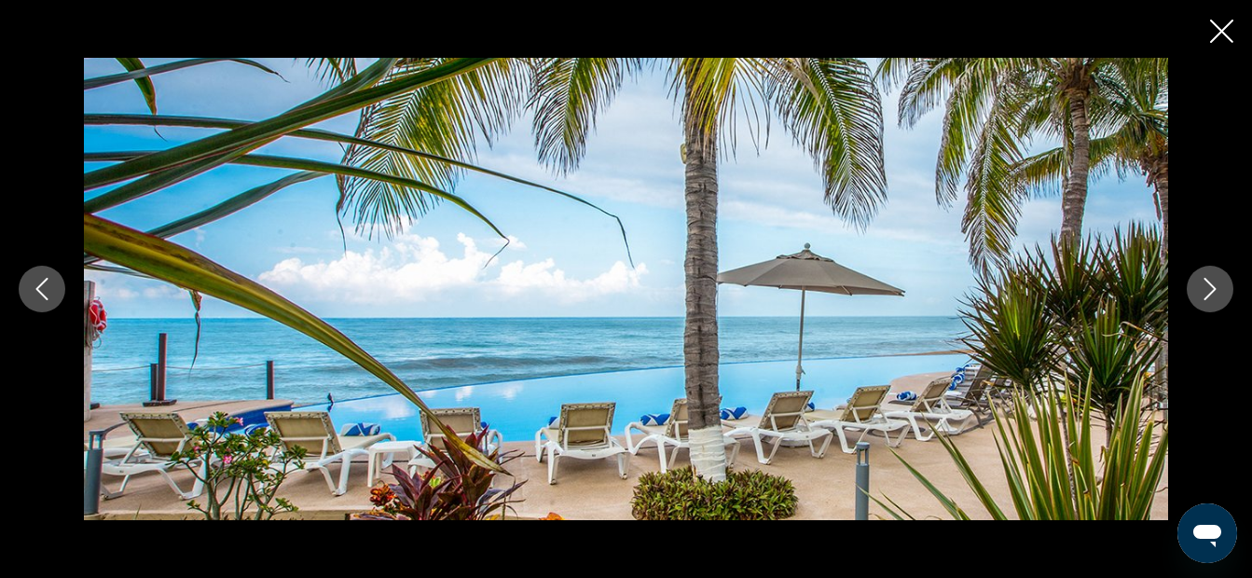
click at [1213, 294] on icon "Next image" at bounding box center [1210, 289] width 22 height 22
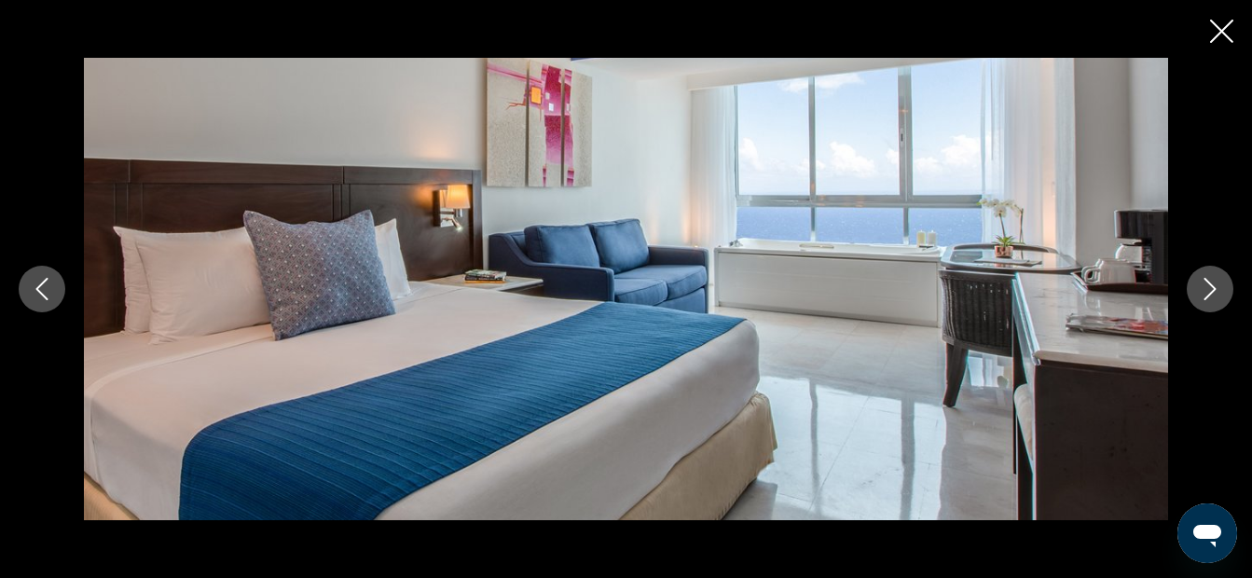
click at [1213, 294] on icon "Next image" at bounding box center [1210, 289] width 22 height 22
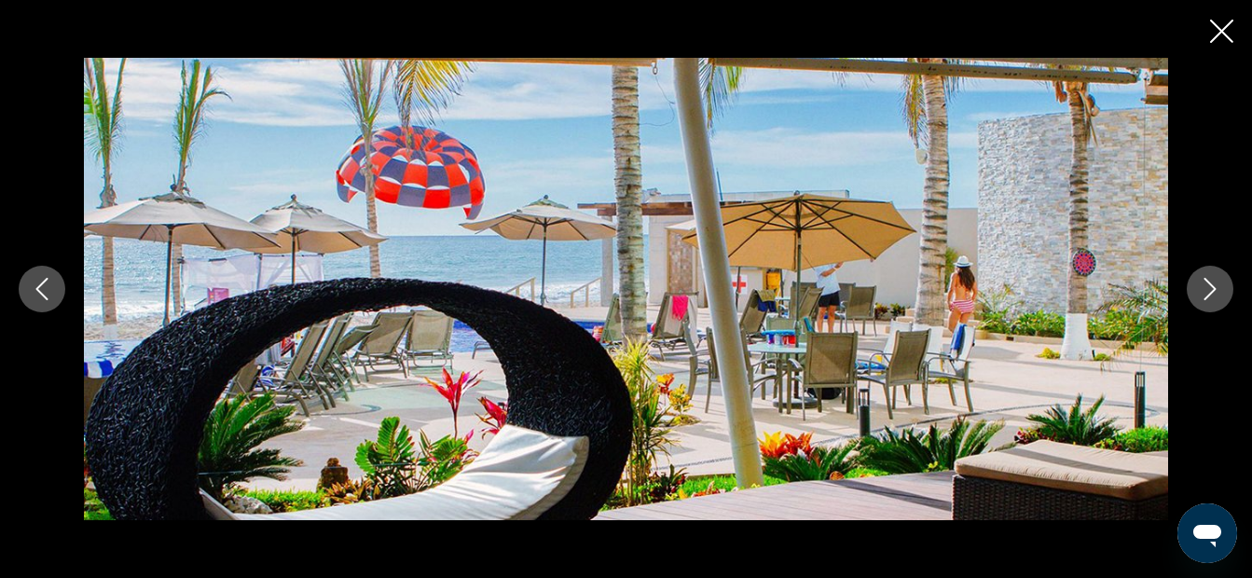
click at [1230, 28] on icon "Close slideshow" at bounding box center [1221, 31] width 23 height 23
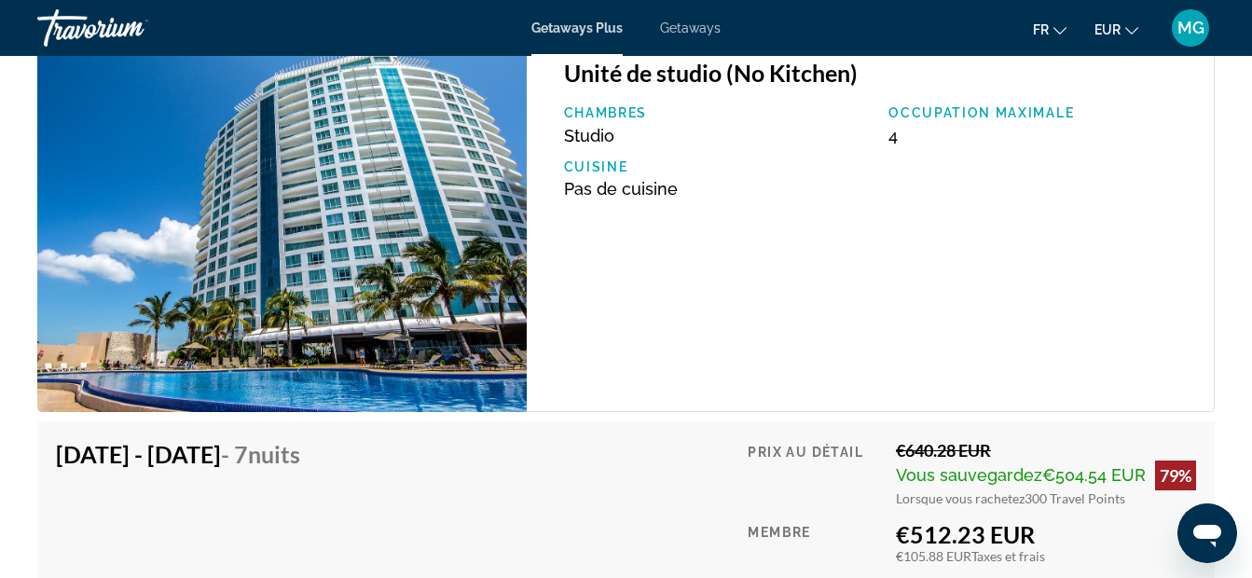
scroll to position [3655, 0]
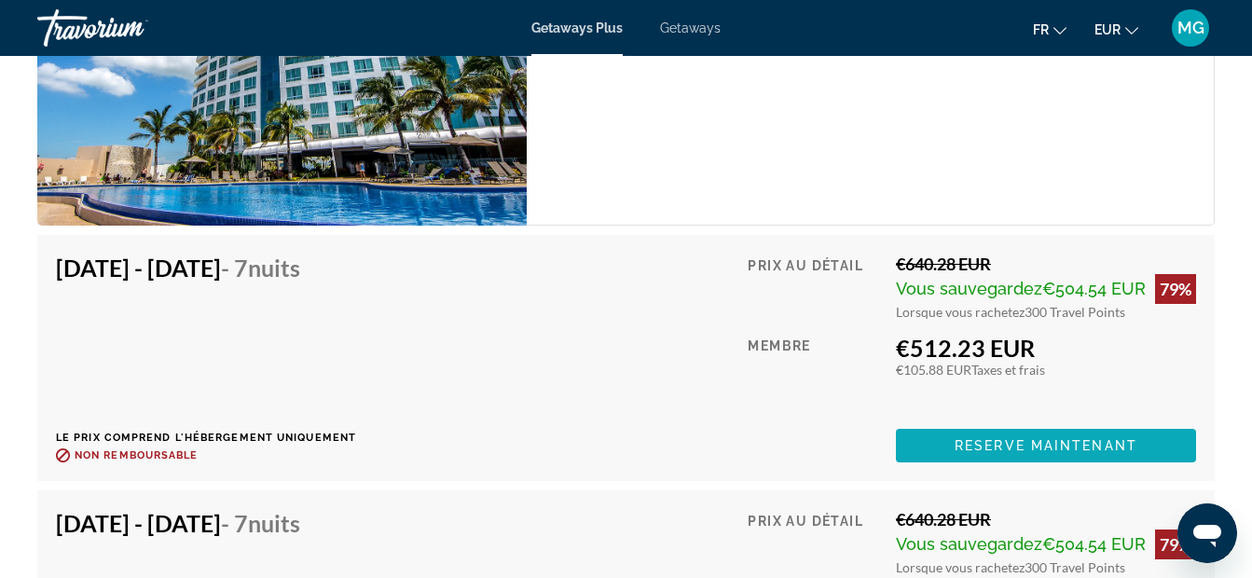
click at [977, 446] on span "Reserve maintenant" at bounding box center [1046, 445] width 183 height 15
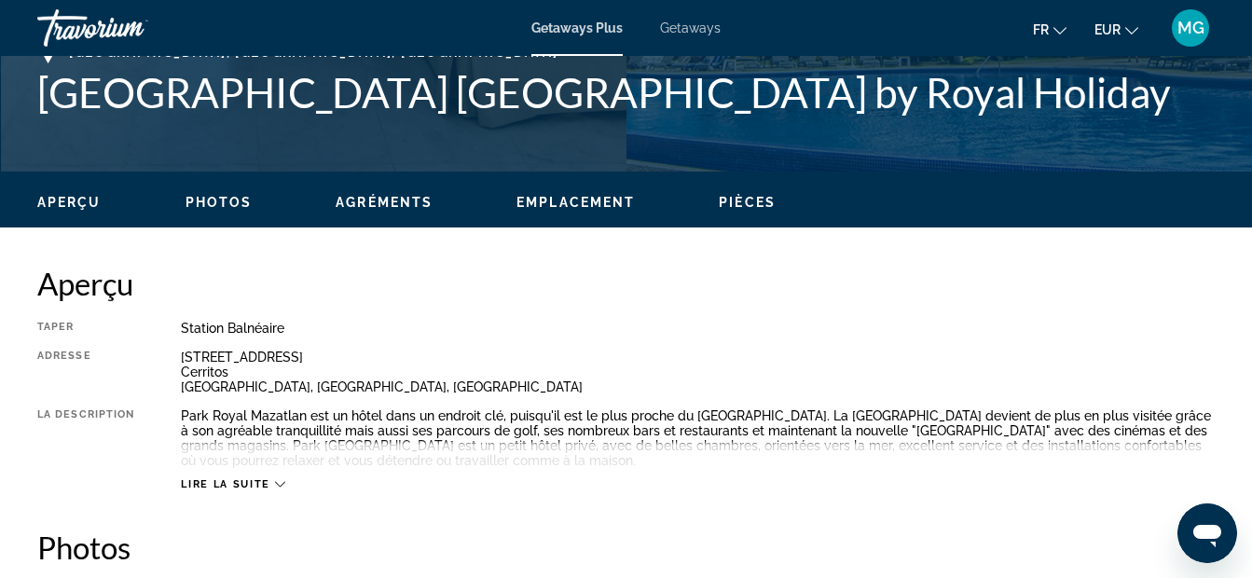
scroll to position [559, 0]
